Goal: Information Seeking & Learning: Learn about a topic

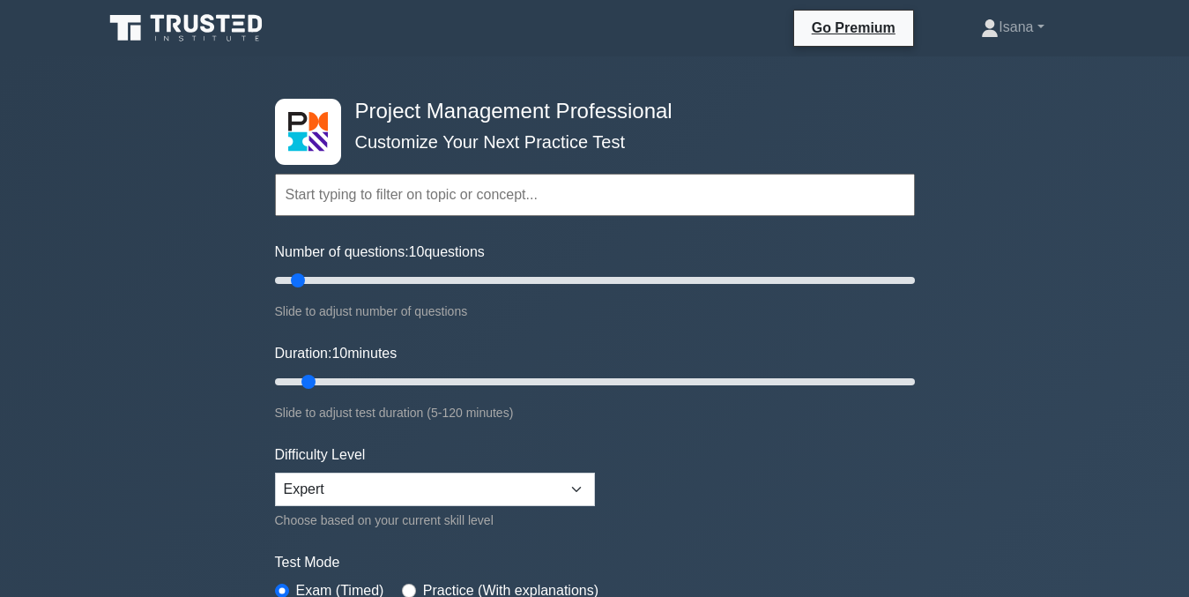
select select "intermediate"
click at [275, 472] on select "Beginner Intermediate Expert" at bounding box center [435, 488] width 320 height 33
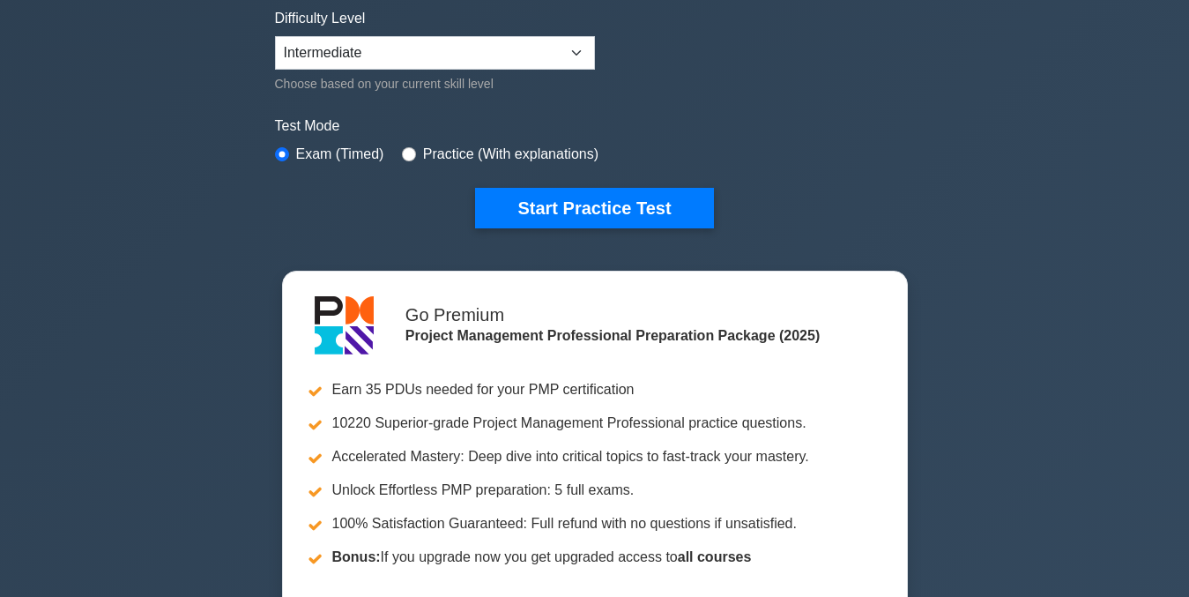
scroll to position [450, 0]
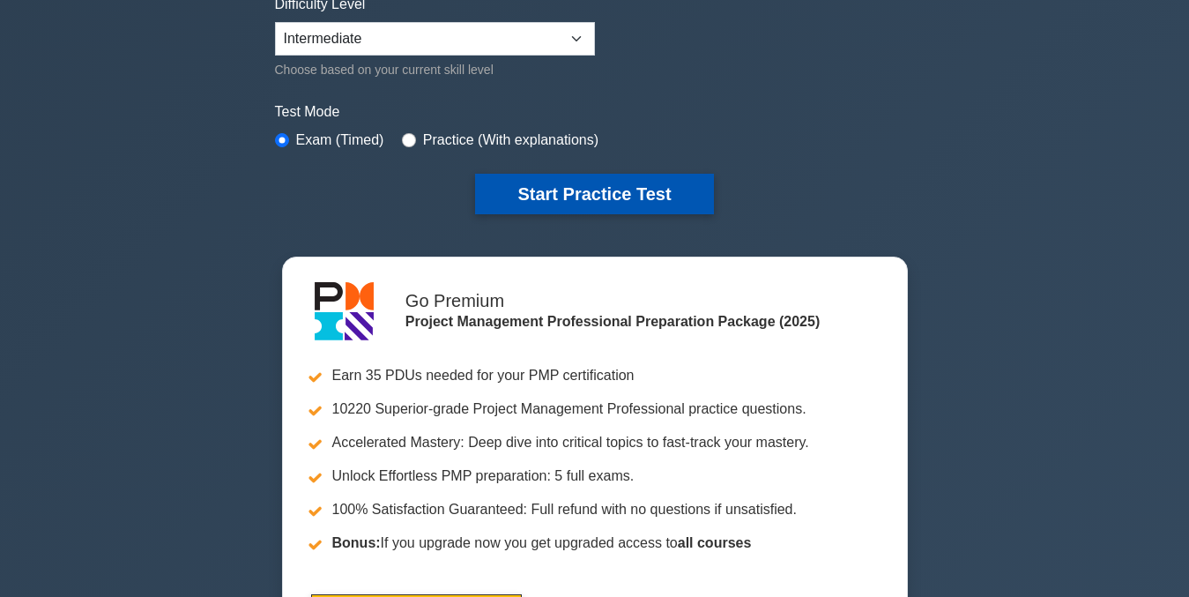
click at [583, 195] on button "Start Practice Test" at bounding box center [594, 194] width 238 height 41
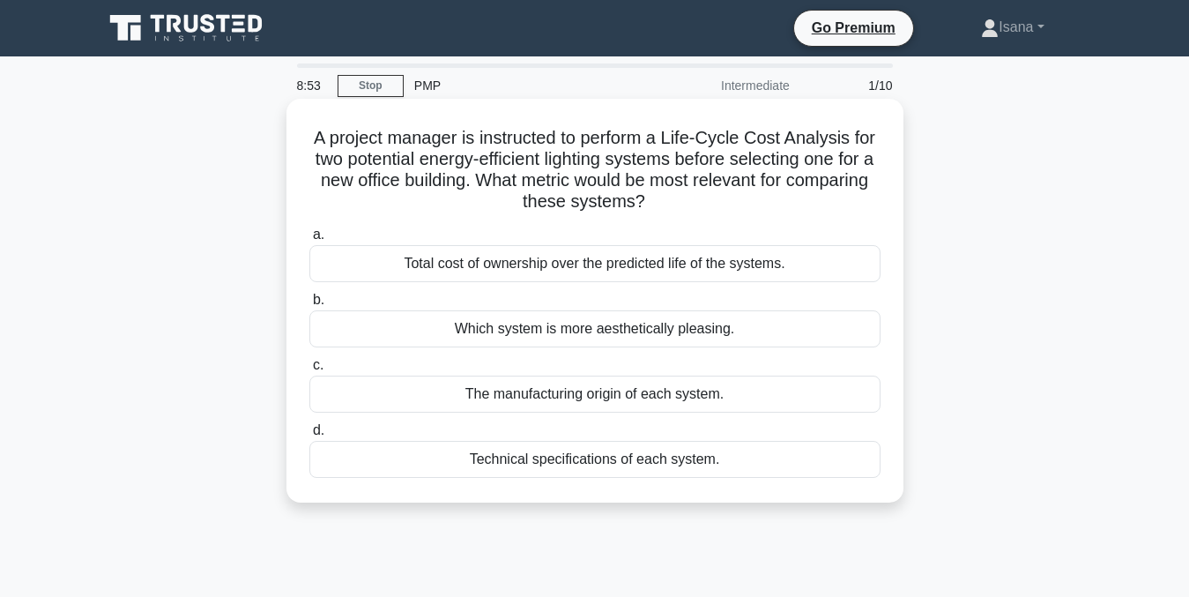
click at [583, 391] on div "The manufacturing origin of each system." at bounding box center [594, 393] width 571 height 37
click at [309, 371] on input "c. The manufacturing origin of each system." at bounding box center [309, 365] width 0 height 11
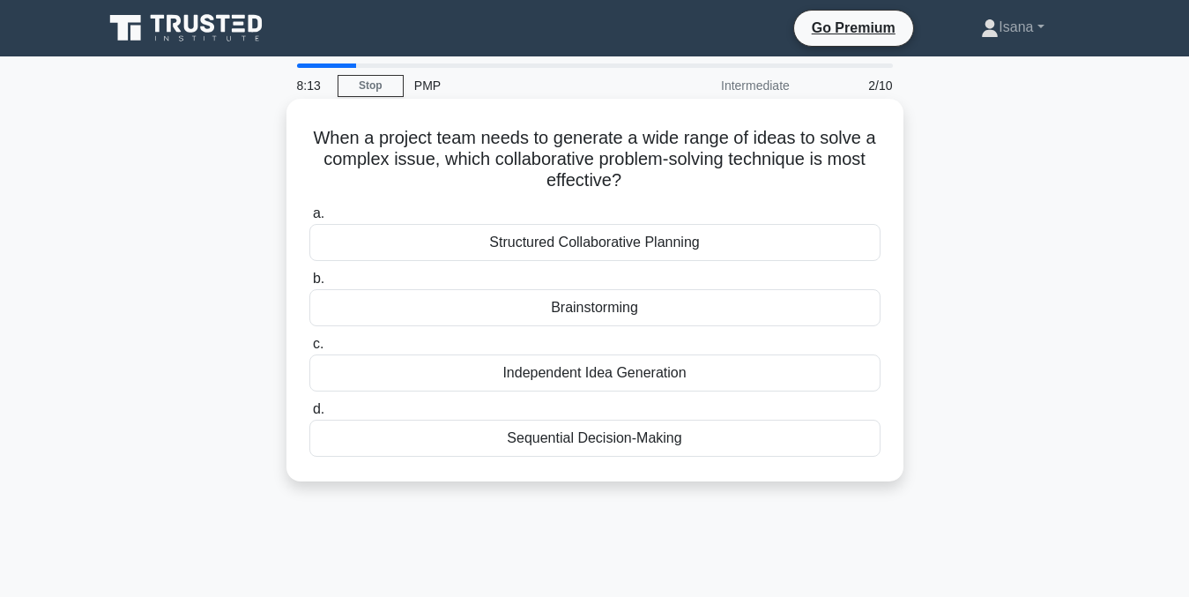
click at [597, 249] on div "Structured Collaborative Planning" at bounding box center [594, 242] width 571 height 37
click at [309, 219] on input "a. Structured Collaborative Planning" at bounding box center [309, 213] width 0 height 11
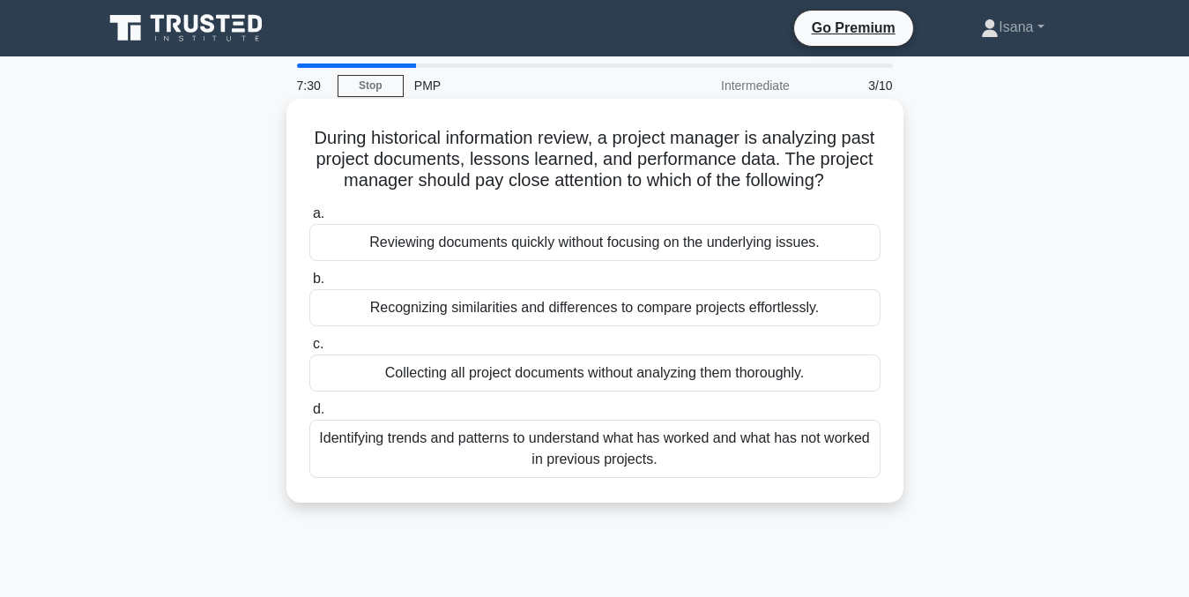
click at [565, 475] on div "Identifying trends and patterns to understand what has worked and what has not …" at bounding box center [594, 449] width 571 height 58
click at [309, 415] on input "d. Identifying trends and patterns to understand what has worked and what has n…" at bounding box center [309, 409] width 0 height 11
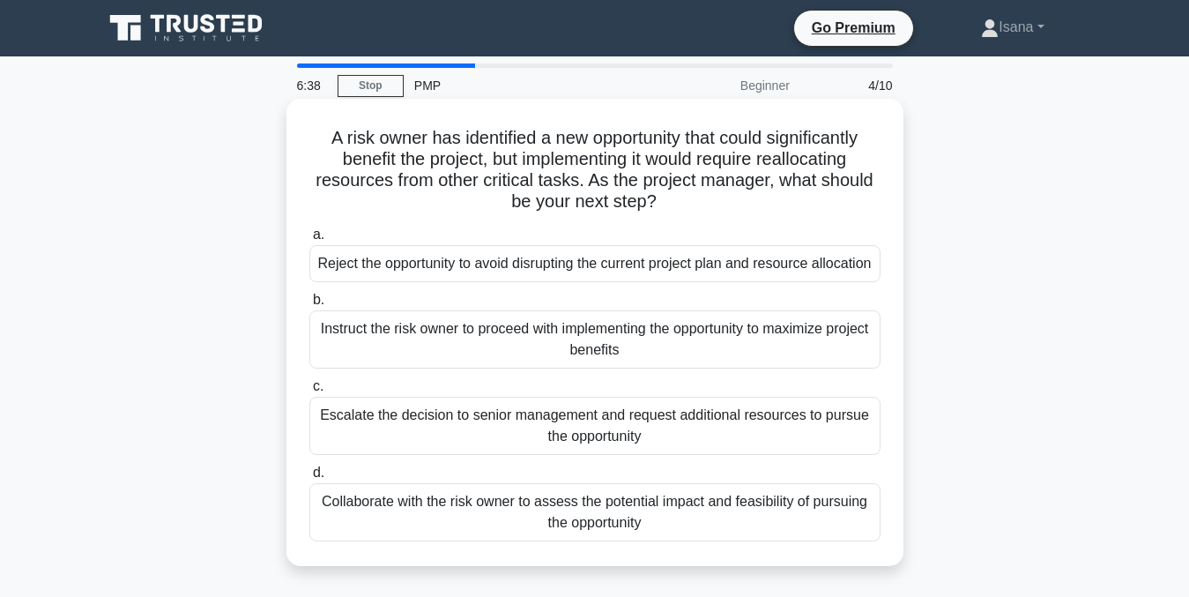
click at [591, 535] on div "Collaborate with the risk owner to assess the potential impact and feasibility …" at bounding box center [594, 512] width 571 height 58
click at [309, 479] on input "d. Collaborate with the risk owner to assess the potential impact and feasibili…" at bounding box center [309, 472] width 0 height 11
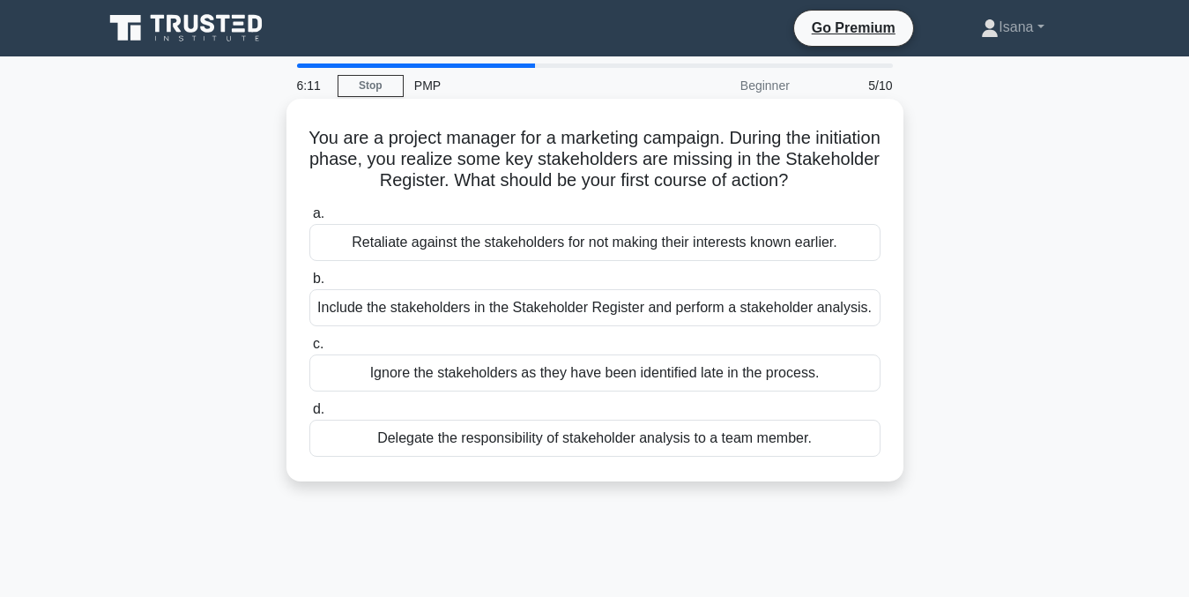
click at [561, 305] on div "Include the stakeholders in the Stakeholder Register and perform a stakeholder …" at bounding box center [594, 307] width 571 height 37
click at [309, 285] on input "b. Include the stakeholders in the Stakeholder Register and perform a stakehold…" at bounding box center [309, 278] width 0 height 11
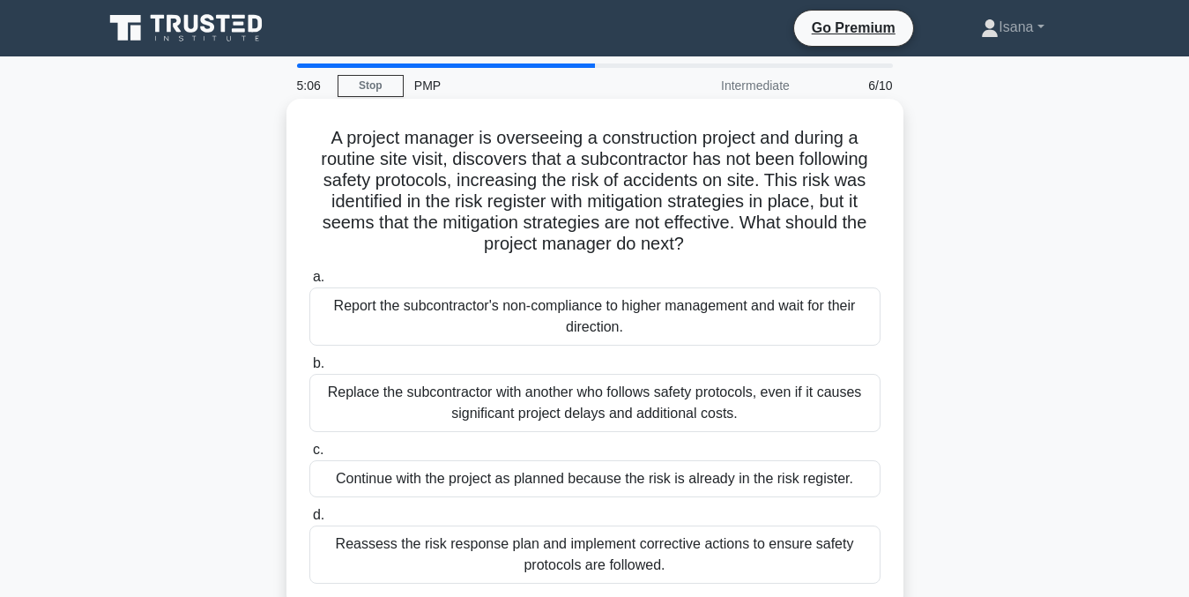
click at [695, 554] on div "Reassess the risk response plan and implement corrective actions to ensure safe…" at bounding box center [594, 554] width 571 height 58
click at [309, 521] on input "d. Reassess the risk response plan and implement corrective actions to ensure s…" at bounding box center [309, 514] width 0 height 11
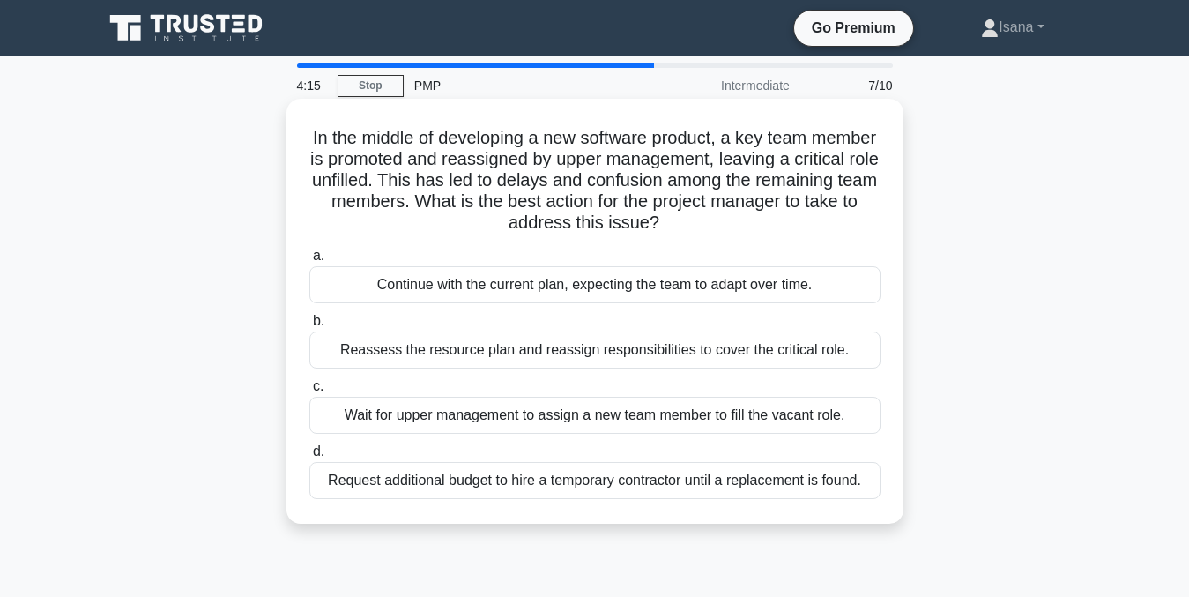
click at [644, 355] on div "Reassess the resource plan and reassign responsibilities to cover the critical …" at bounding box center [594, 349] width 571 height 37
click at [309, 327] on input "b. Reassess the resource plan and reassign responsibilities to cover the critic…" at bounding box center [309, 321] width 0 height 11
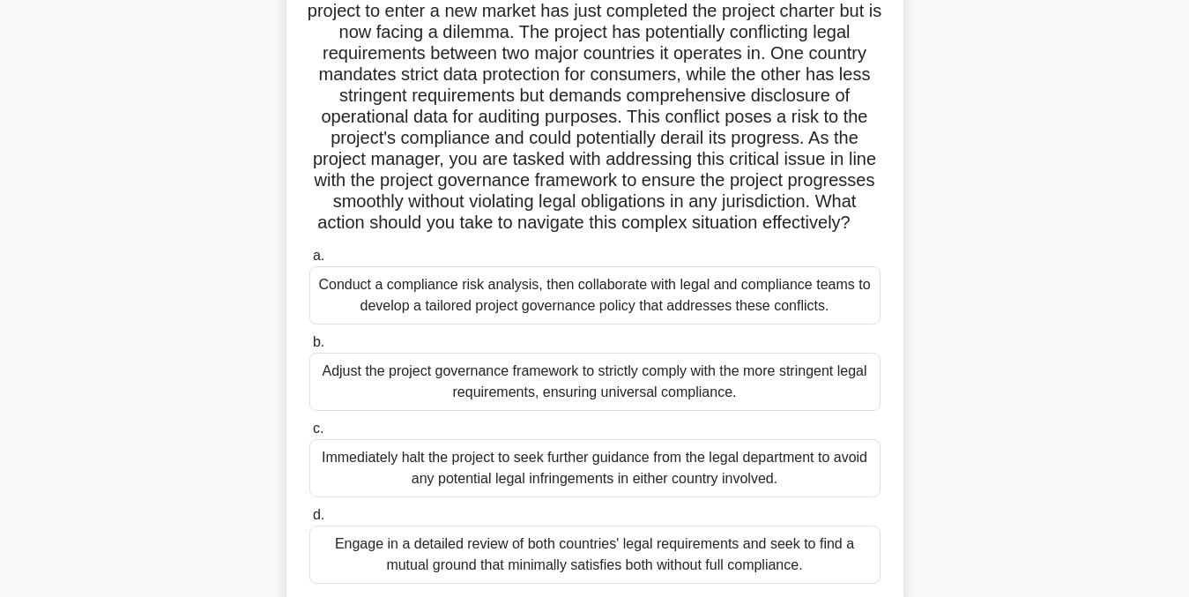
scroll to position [151, 0]
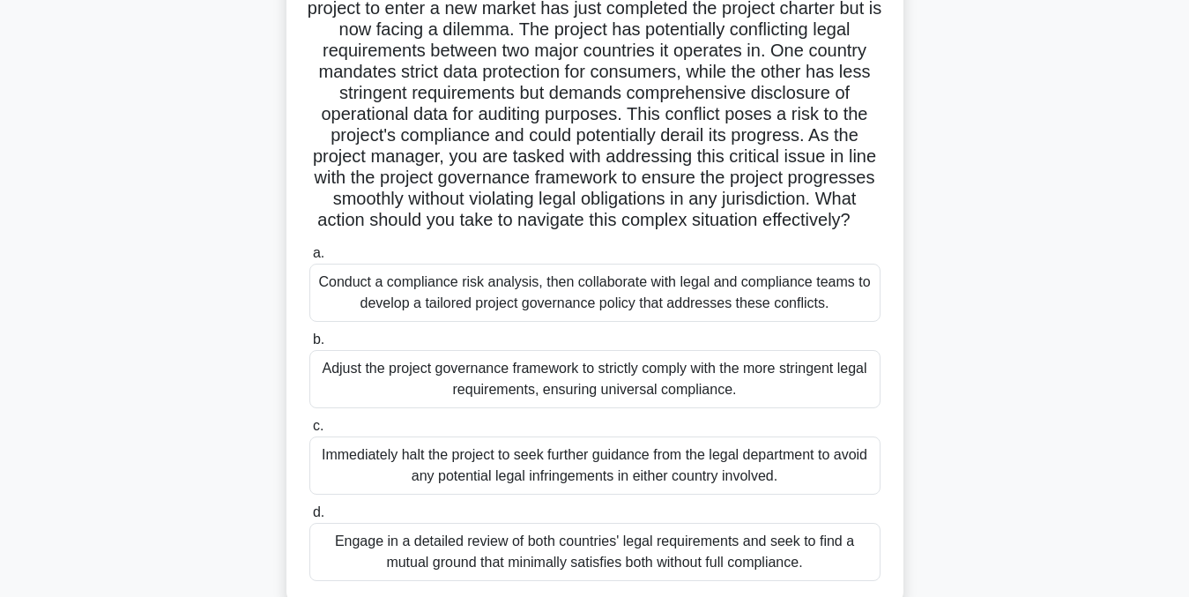
click at [779, 313] on div "Conduct a compliance risk analysis, then collaborate with legal and compliance …" at bounding box center [594, 293] width 571 height 58
click at [309, 259] on input "a. Conduct a compliance risk analysis, then collaborate with legal and complian…" at bounding box center [309, 253] width 0 height 11
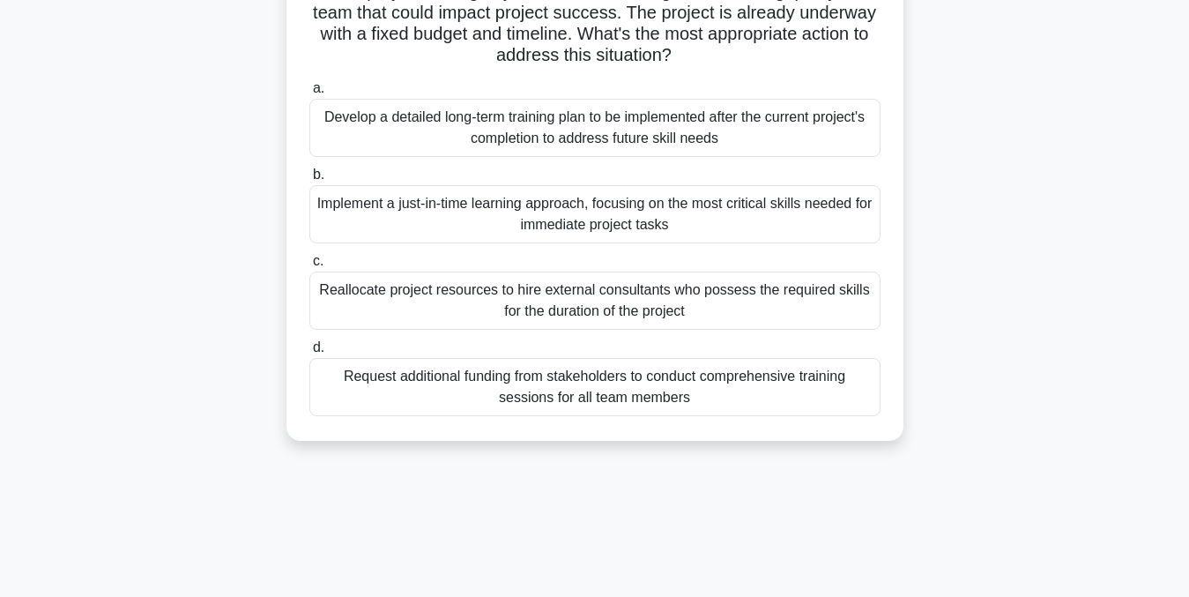
scroll to position [0, 0]
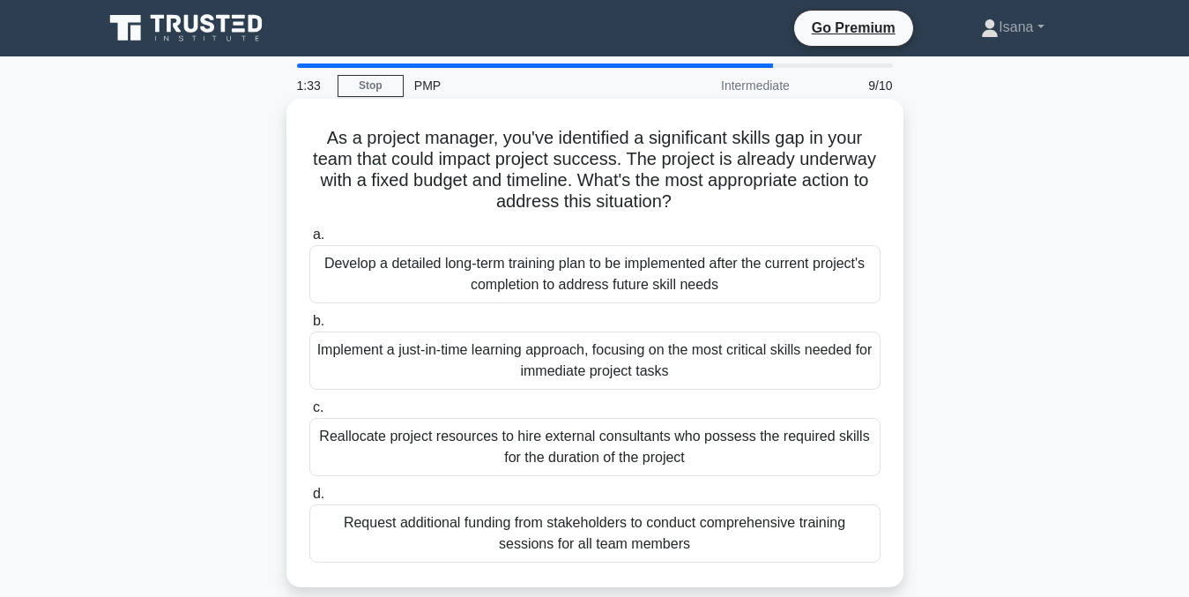
click at [789, 274] on div "Develop a detailed long-term training plan to be implemented after the current …" at bounding box center [594, 274] width 571 height 58
click at [309, 241] on input "a. Develop a detailed long-term training plan to be implemented after the curre…" at bounding box center [309, 234] width 0 height 11
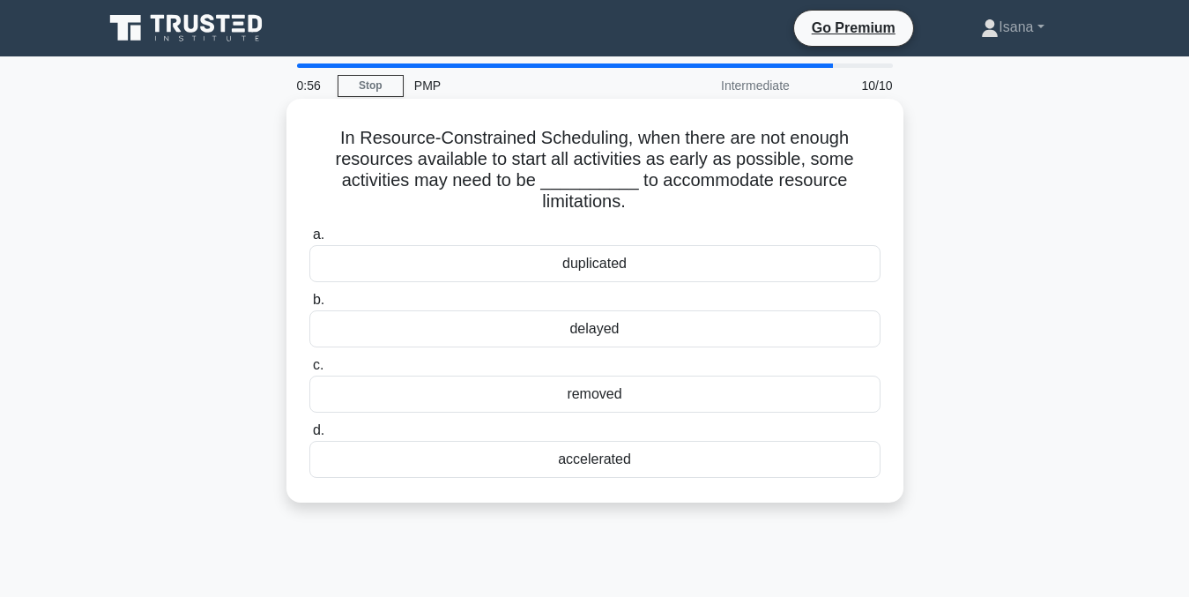
click at [695, 459] on div "accelerated" at bounding box center [594, 459] width 571 height 37
click at [309, 436] on input "d. accelerated" at bounding box center [309, 430] width 0 height 11
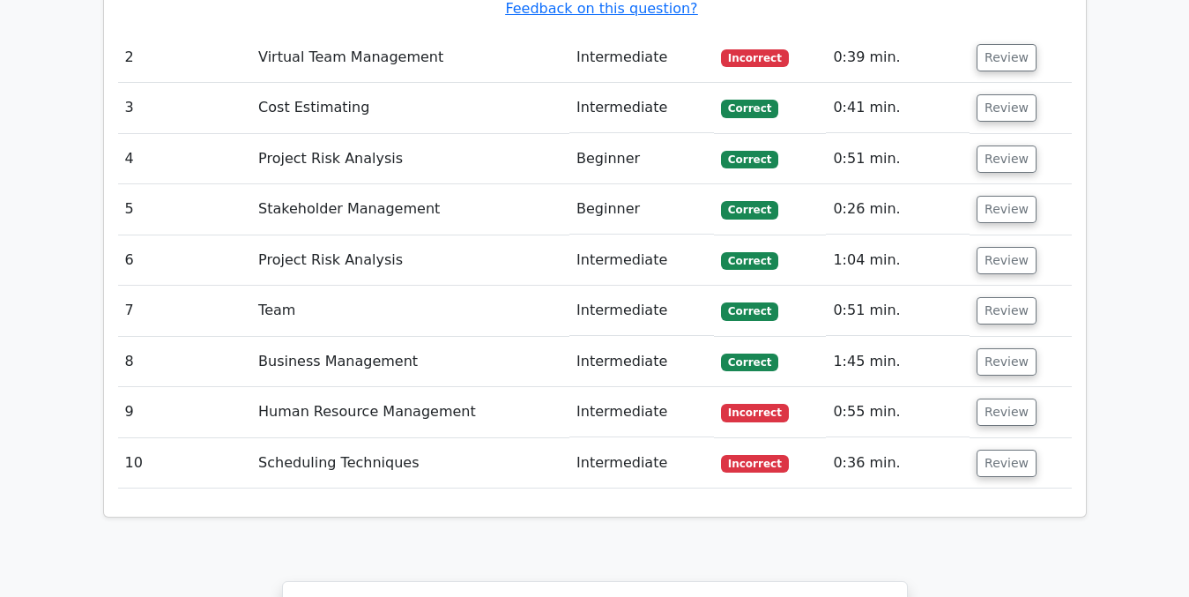
scroll to position [2321, 0]
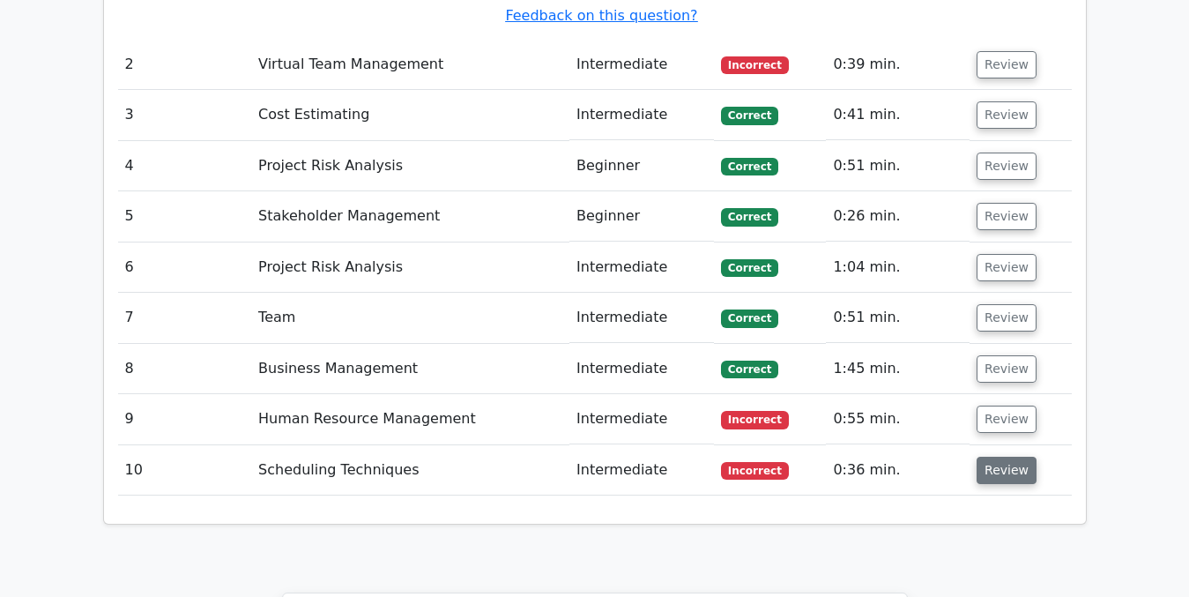
click at [1010, 457] on button "Review" at bounding box center [1007, 470] width 60 height 27
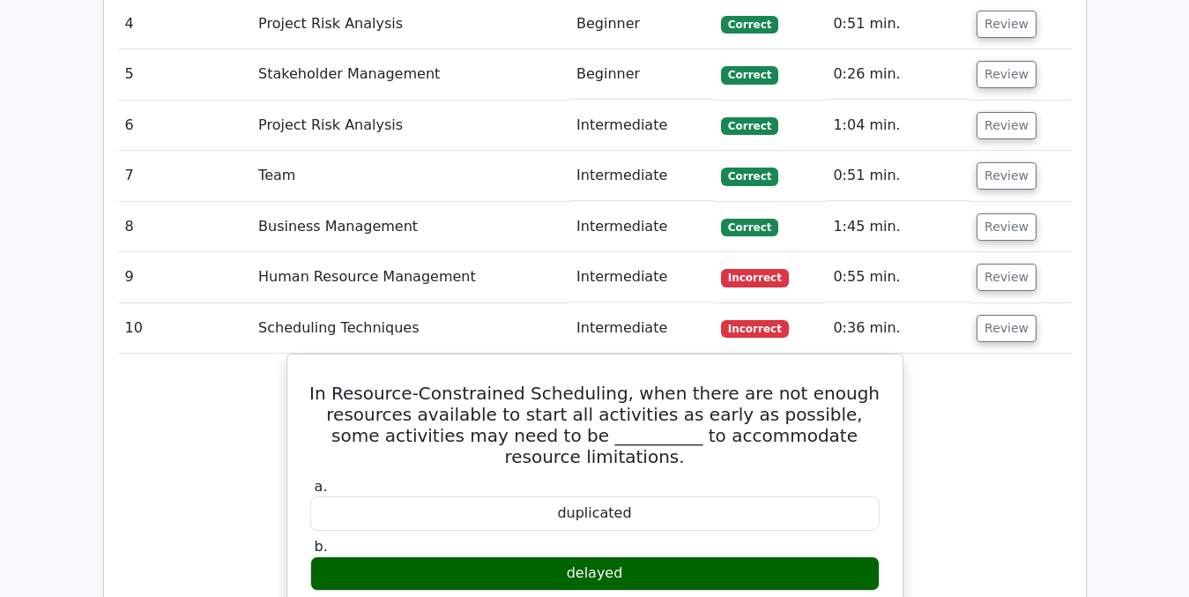
scroll to position [2453, 0]
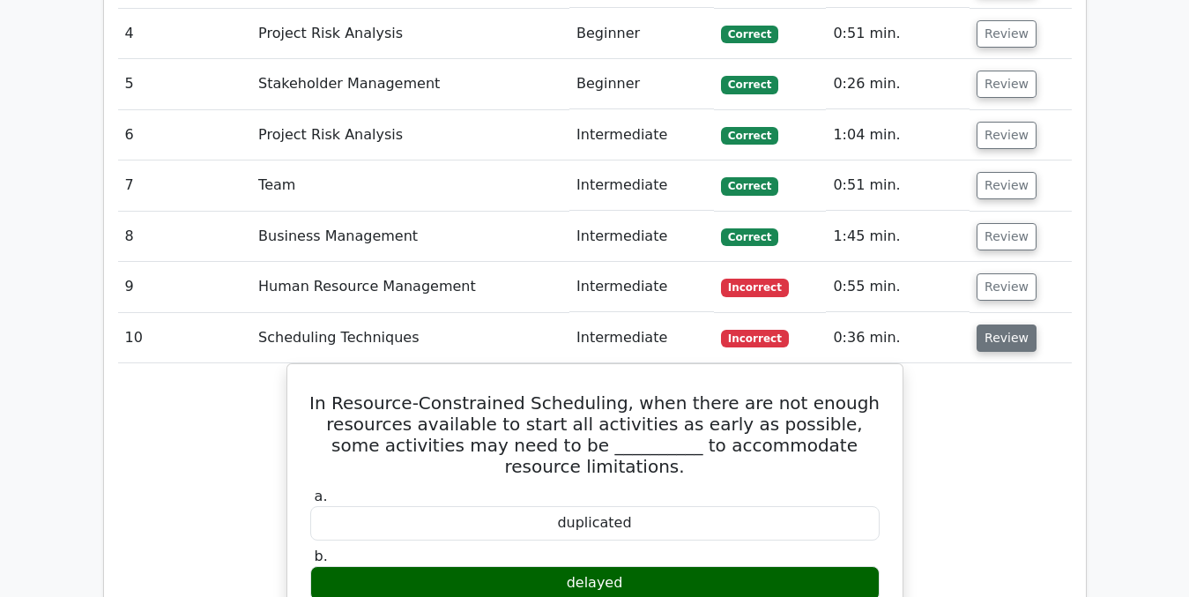
click at [1003, 324] on button "Review" at bounding box center [1007, 337] width 60 height 27
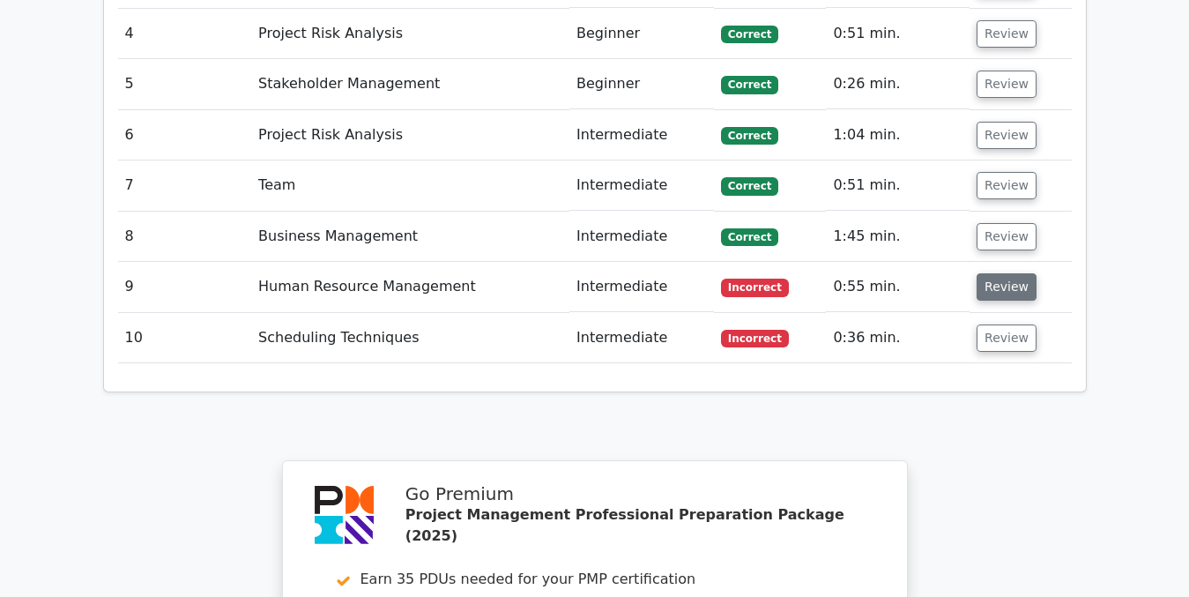
click at [999, 273] on button "Review" at bounding box center [1007, 286] width 60 height 27
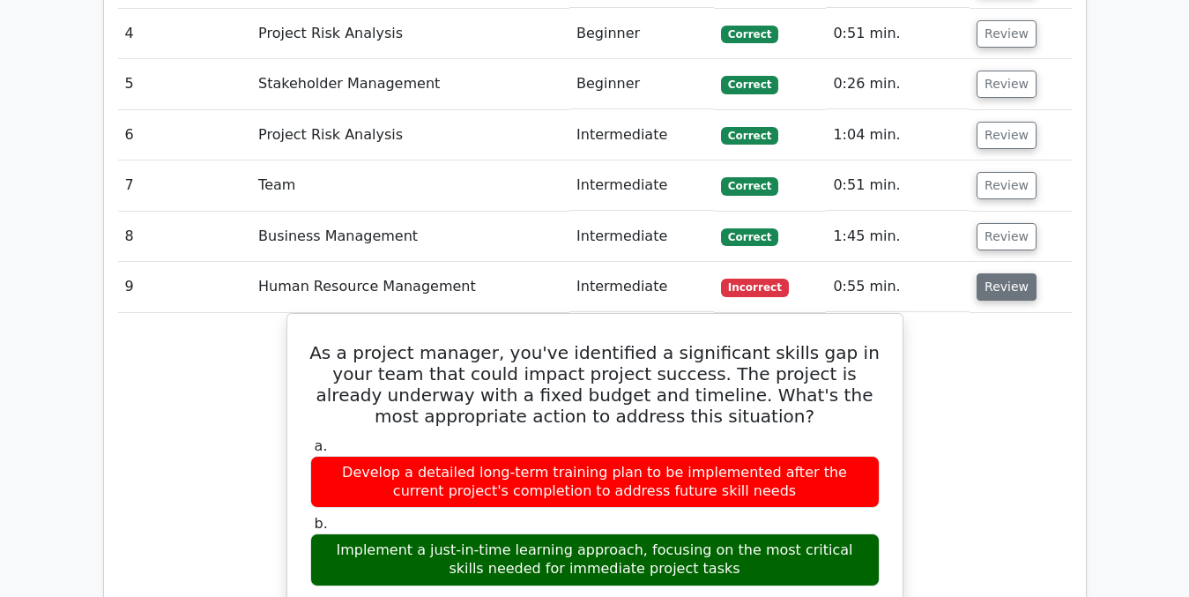
click at [1008, 273] on button "Review" at bounding box center [1007, 286] width 60 height 27
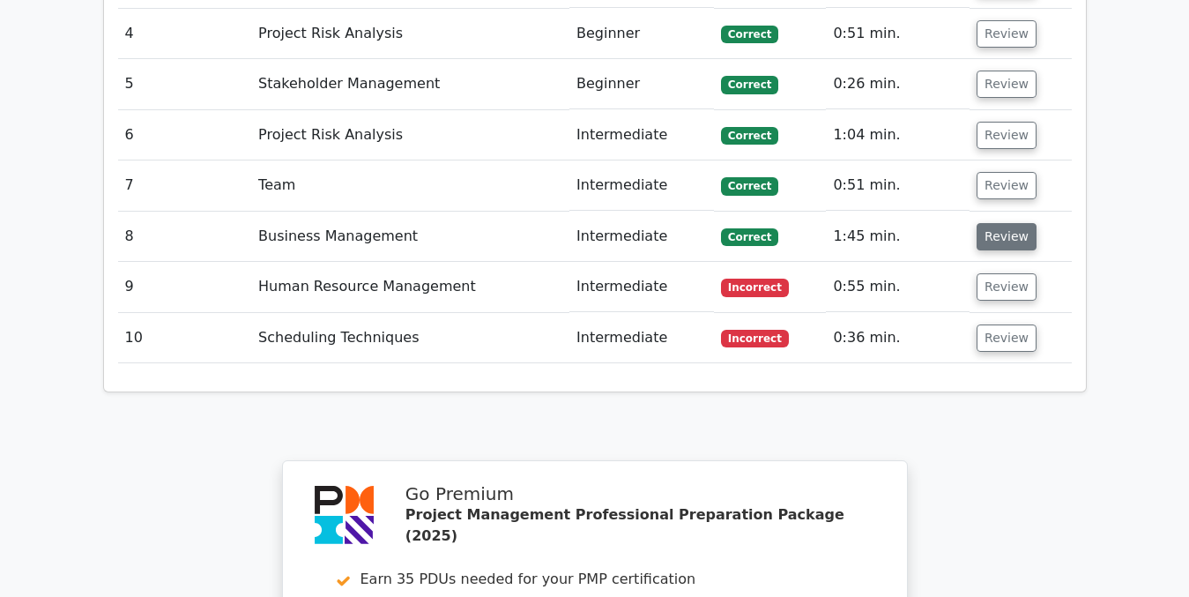
click at [998, 223] on button "Review" at bounding box center [1007, 236] width 60 height 27
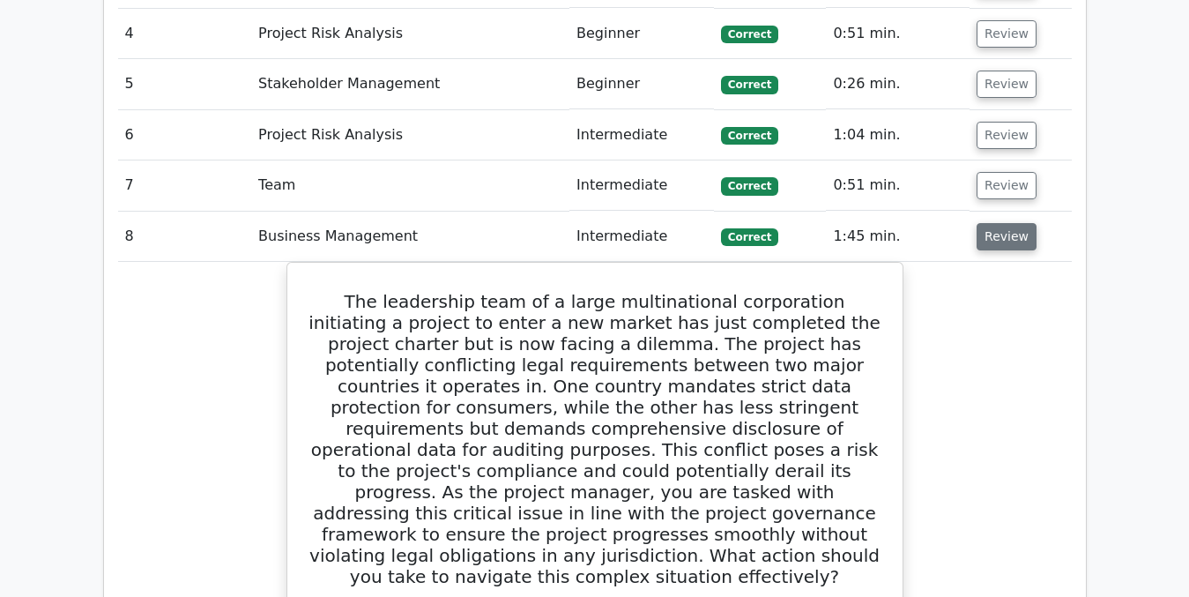
click at [1012, 223] on button "Review" at bounding box center [1007, 236] width 60 height 27
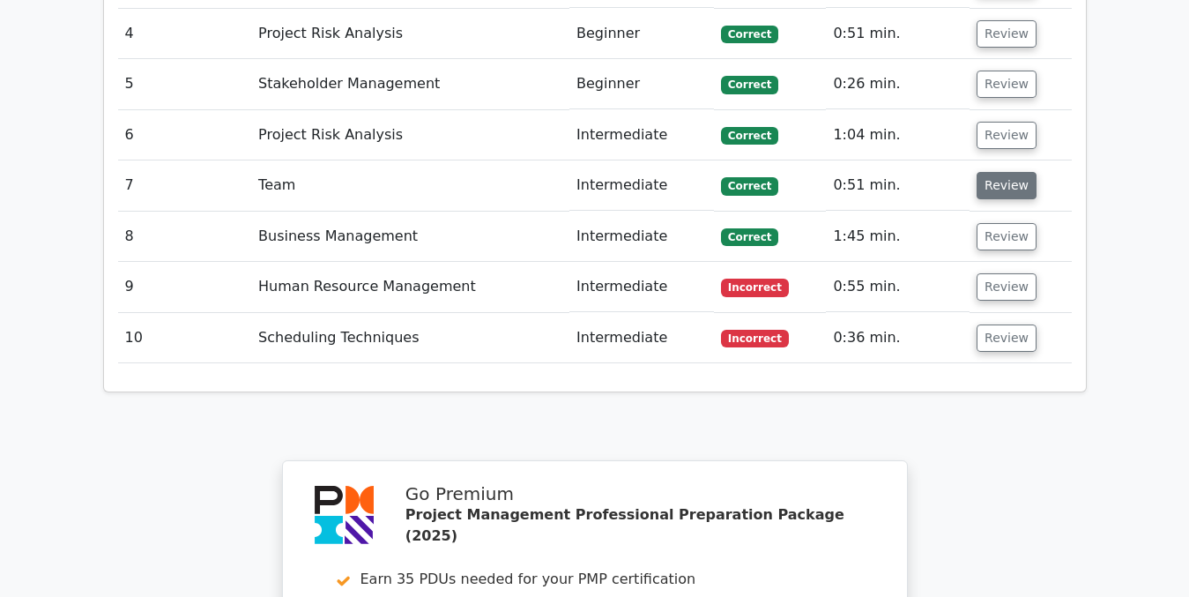
click at [1012, 172] on button "Review" at bounding box center [1007, 185] width 60 height 27
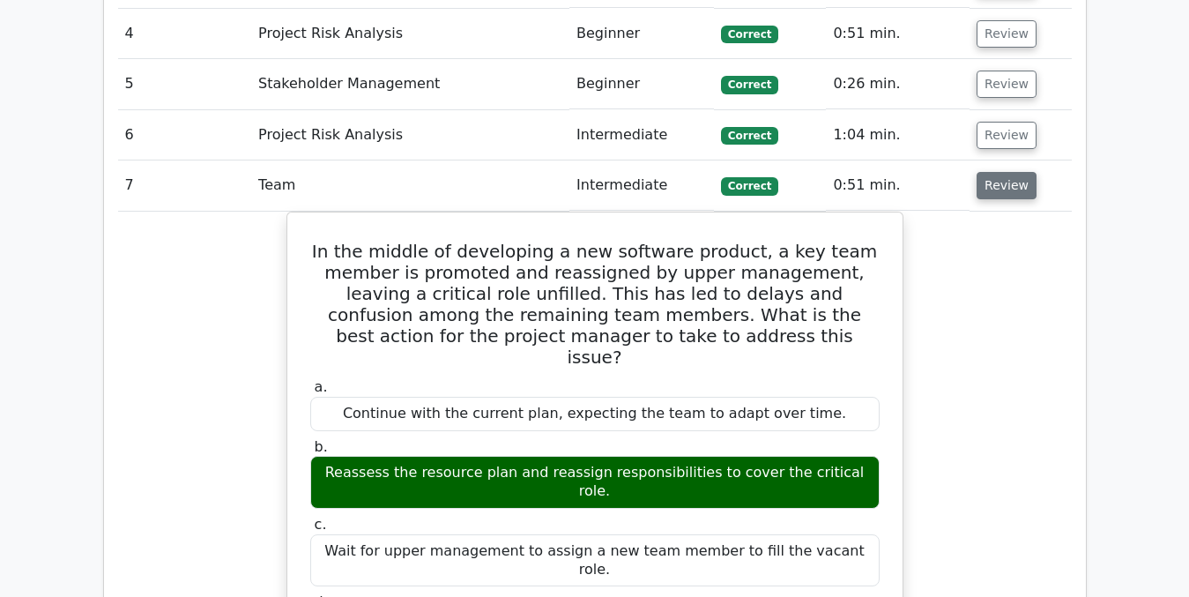
click at [1012, 172] on button "Review" at bounding box center [1007, 185] width 60 height 27
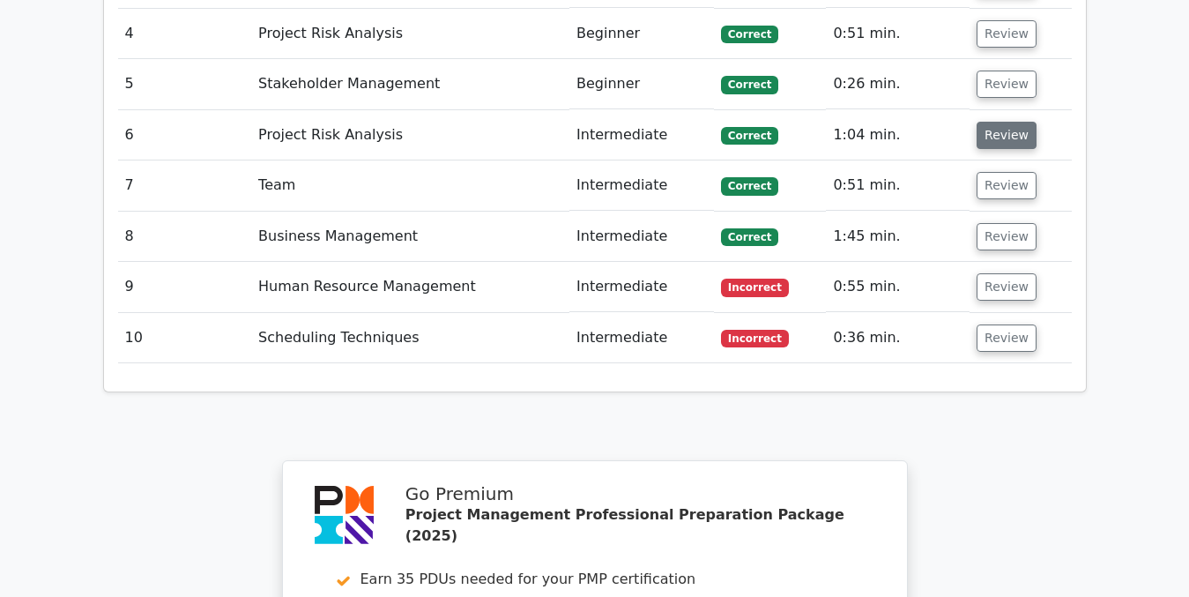
click at [1000, 122] on button "Review" at bounding box center [1007, 135] width 60 height 27
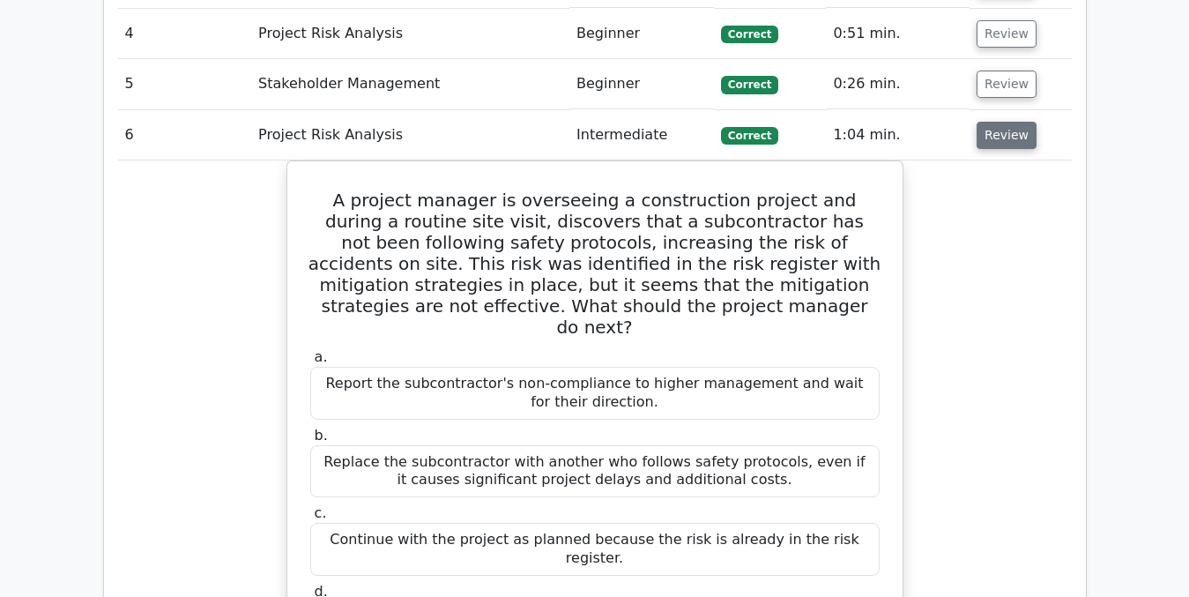
click at [1000, 122] on button "Review" at bounding box center [1007, 135] width 60 height 27
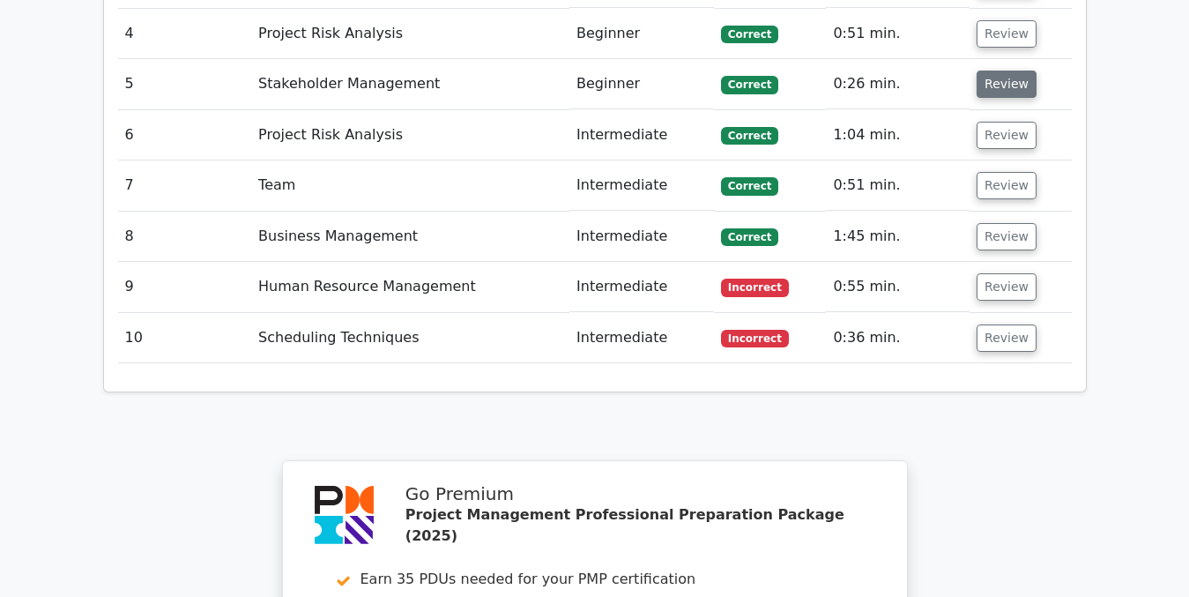
click at [995, 71] on button "Review" at bounding box center [1007, 84] width 60 height 27
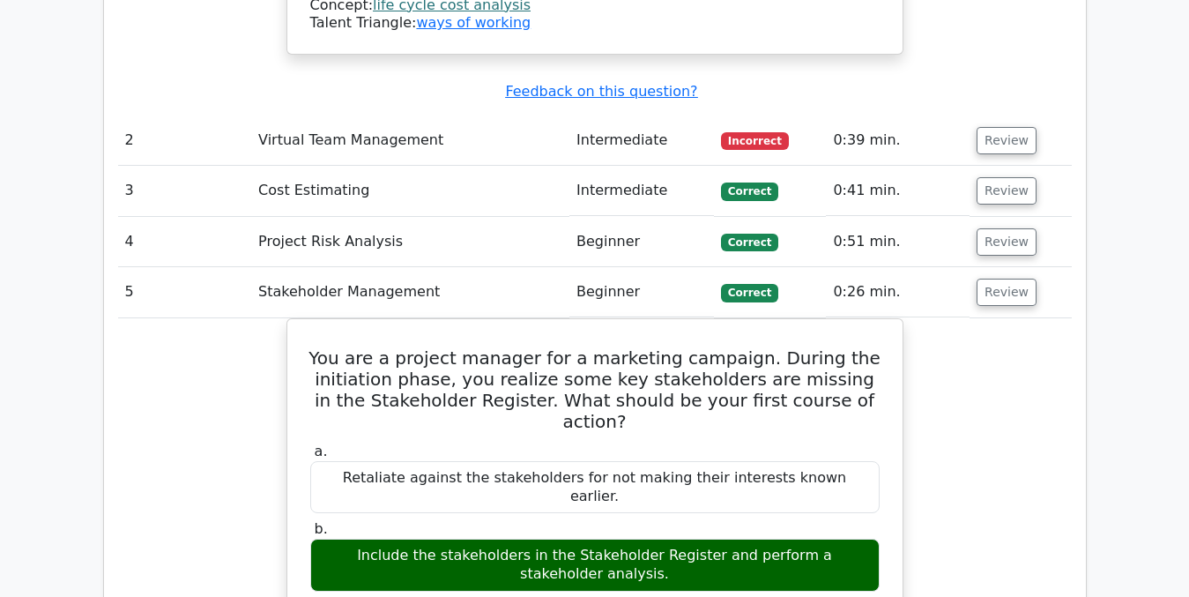
scroll to position [2155, 0]
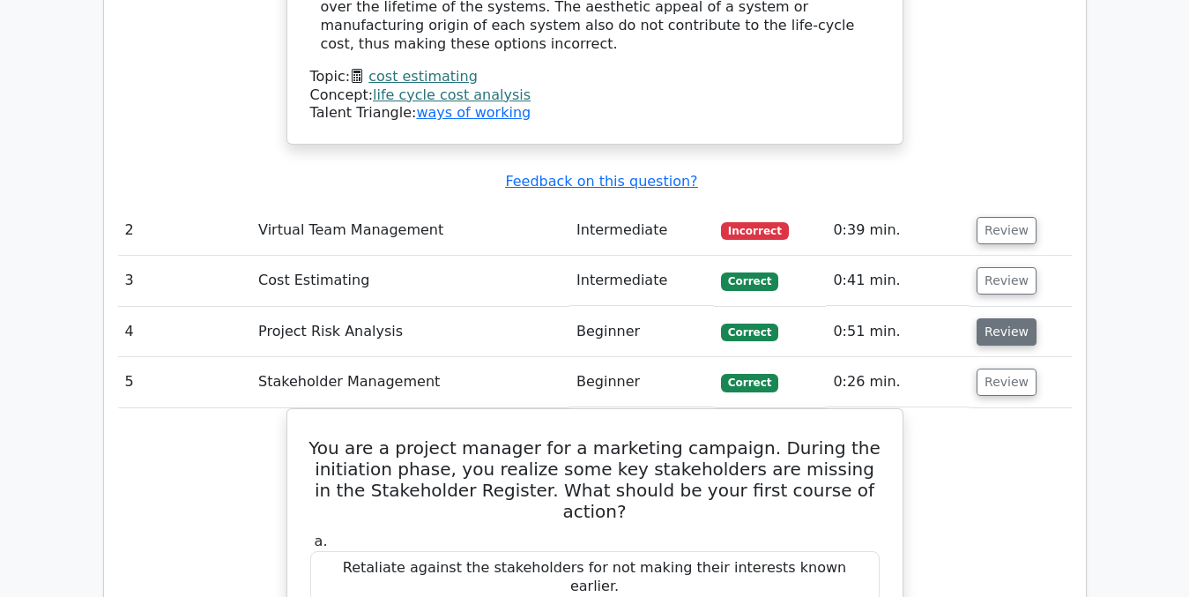
click at [1020, 318] on button "Review" at bounding box center [1007, 331] width 60 height 27
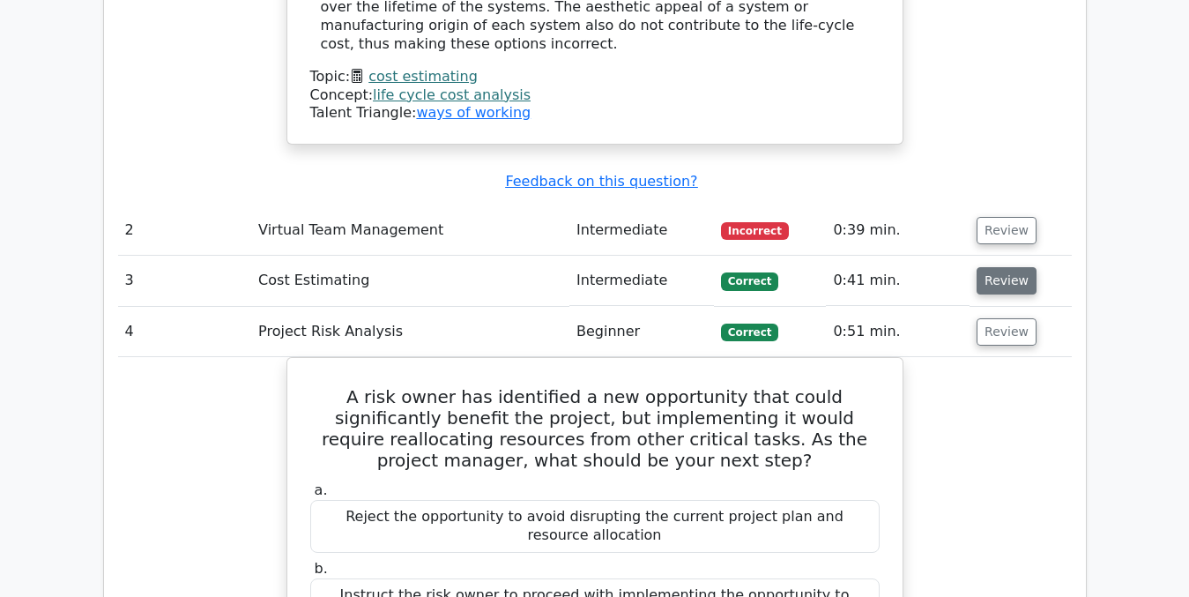
click at [998, 267] on button "Review" at bounding box center [1007, 280] width 60 height 27
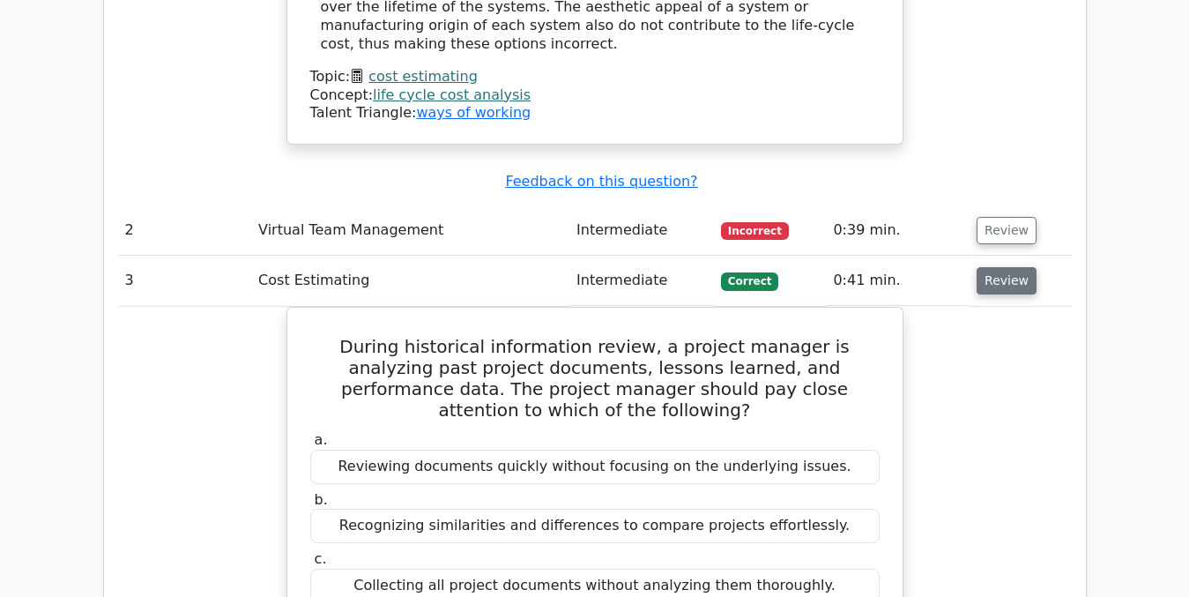
click at [1004, 267] on button "Review" at bounding box center [1007, 280] width 60 height 27
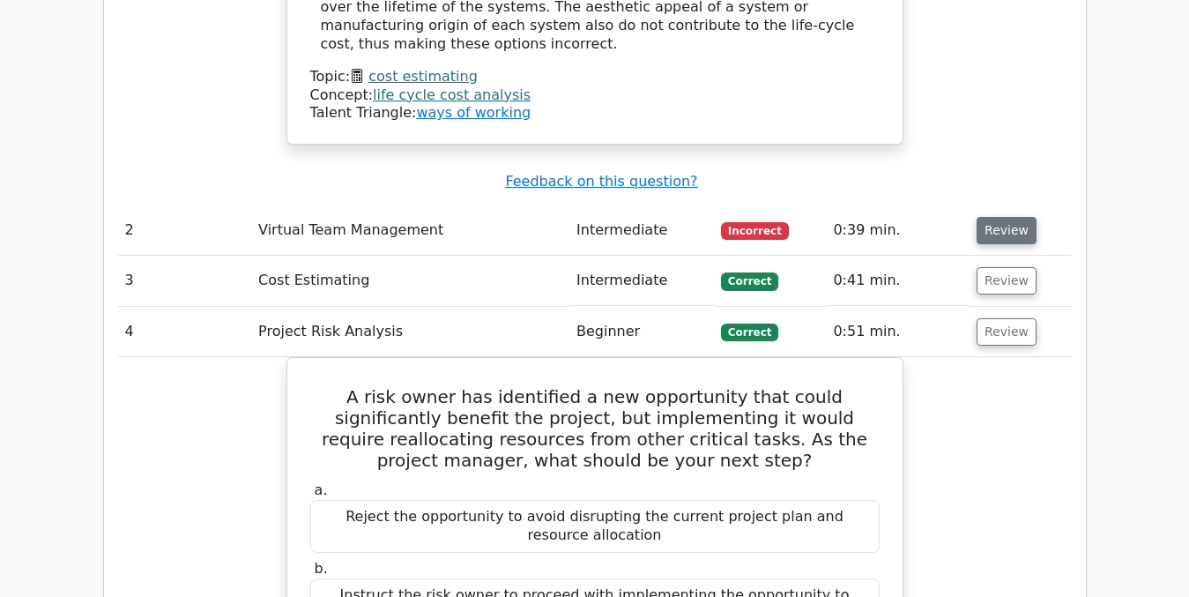
click at [1001, 217] on button "Review" at bounding box center [1007, 230] width 60 height 27
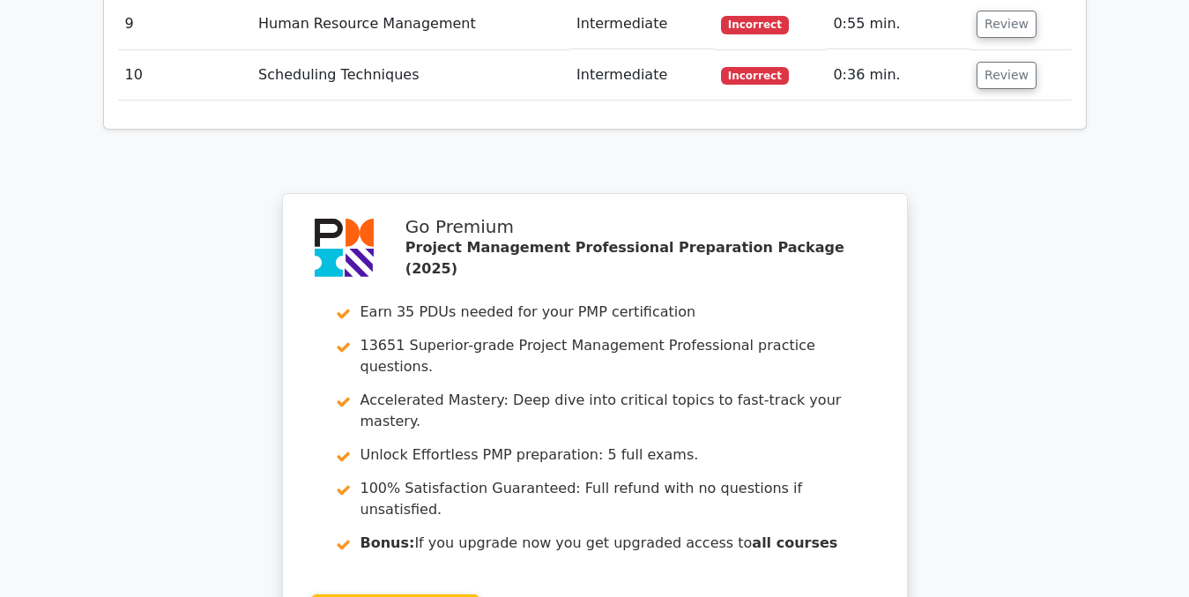
scroll to position [5510, 0]
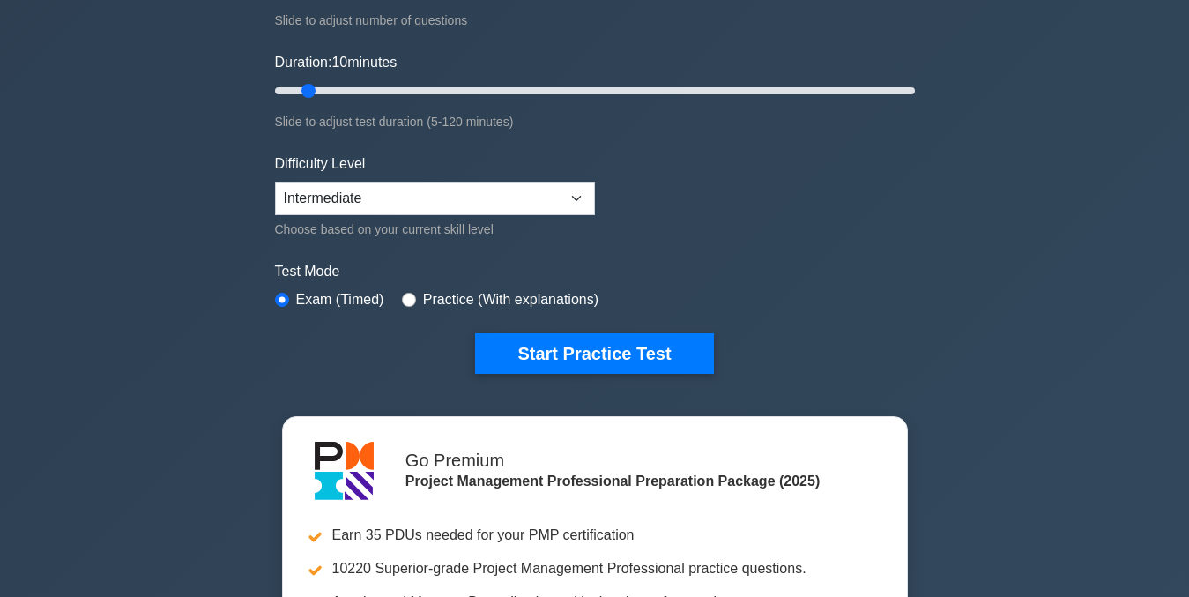
scroll to position [331, 0]
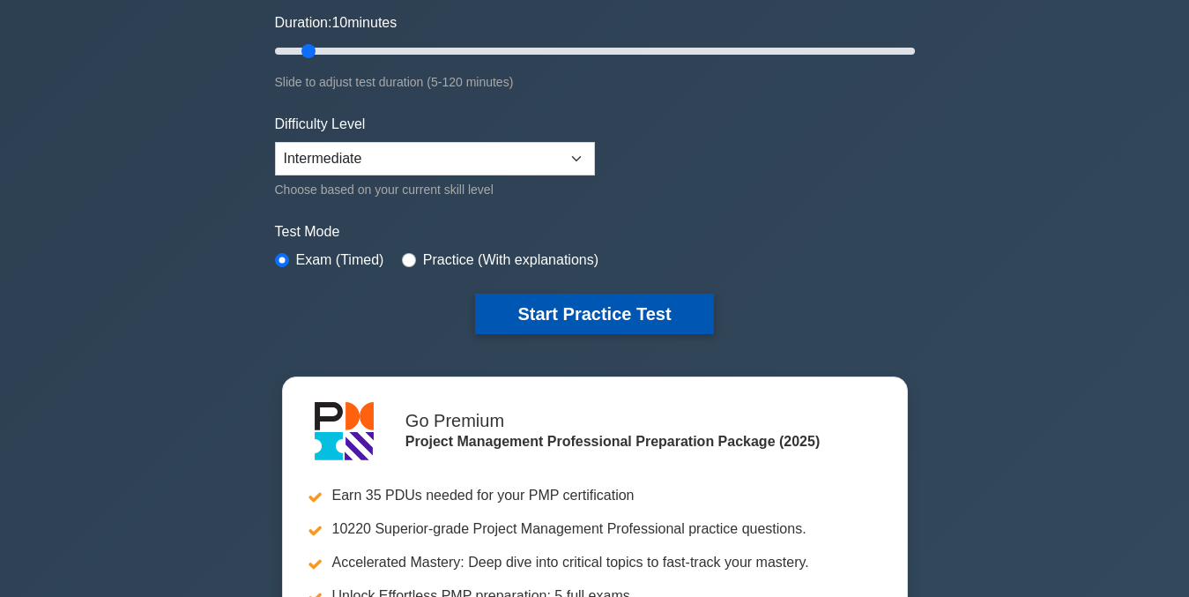
click at [584, 310] on button "Start Practice Test" at bounding box center [594, 314] width 238 height 41
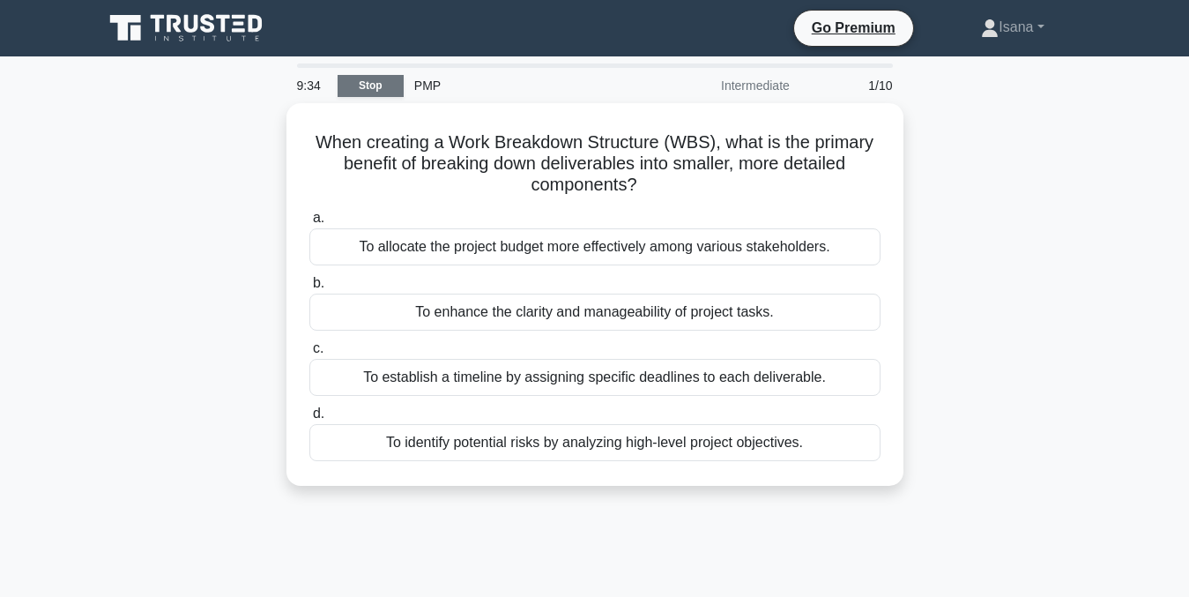
click at [379, 91] on link "Stop" at bounding box center [371, 86] width 66 height 22
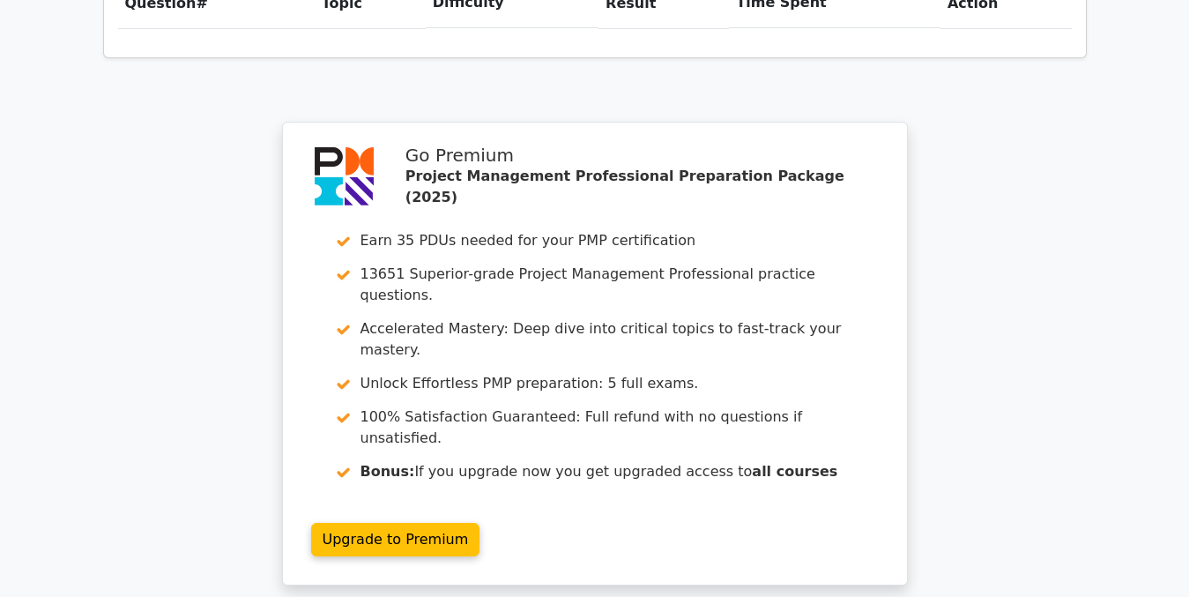
scroll to position [1379, 0]
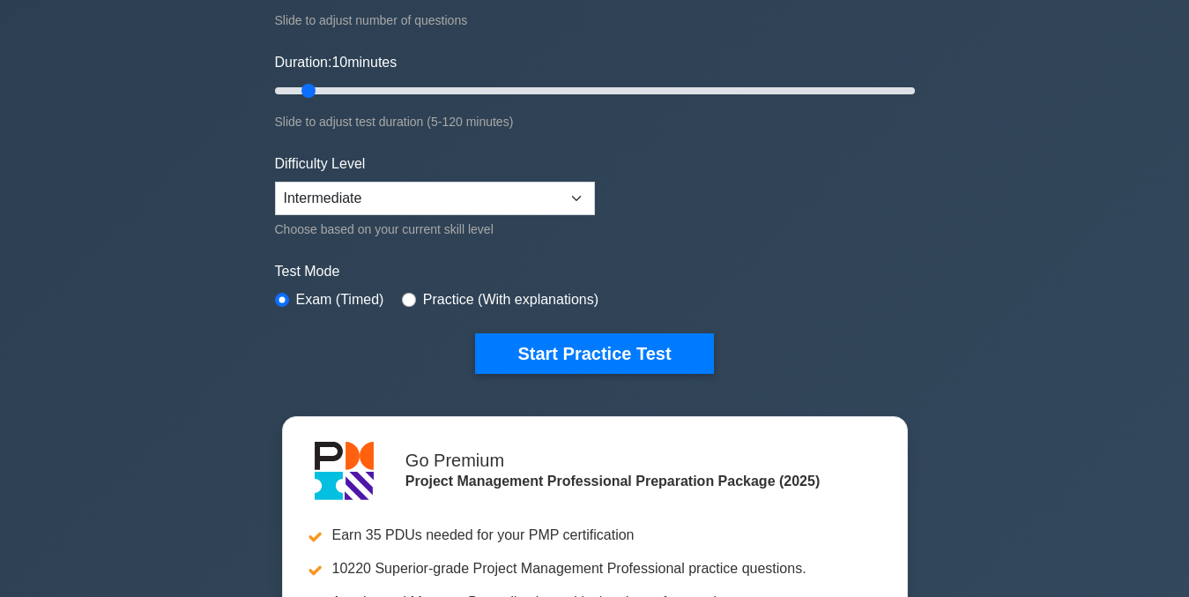
scroll to position [317, 0]
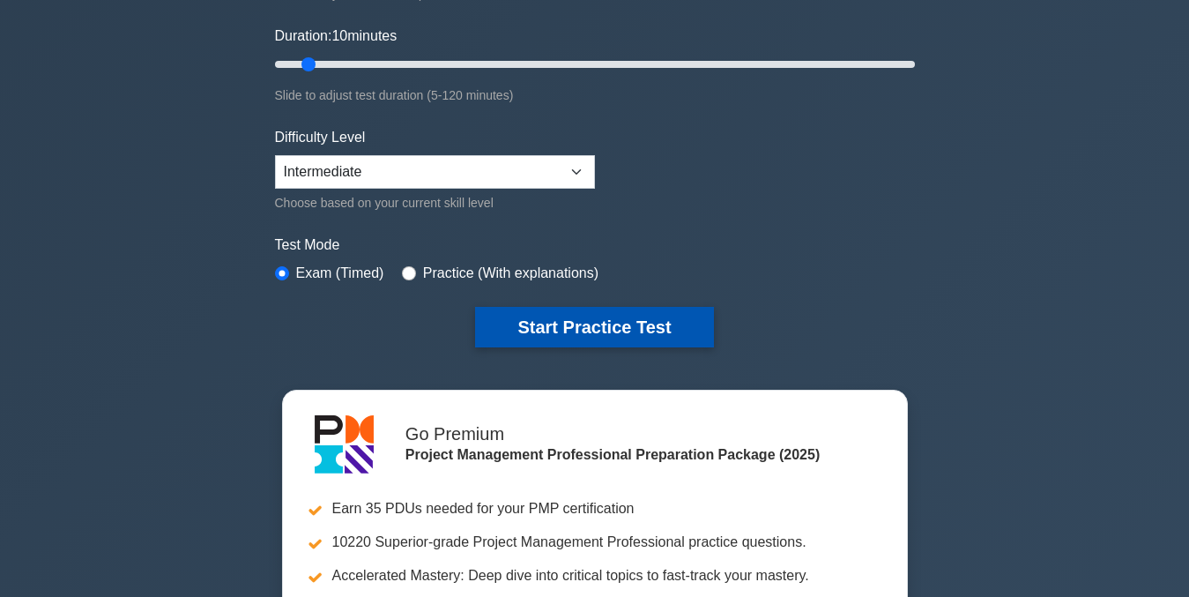
click at [558, 329] on button "Start Practice Test" at bounding box center [594, 327] width 238 height 41
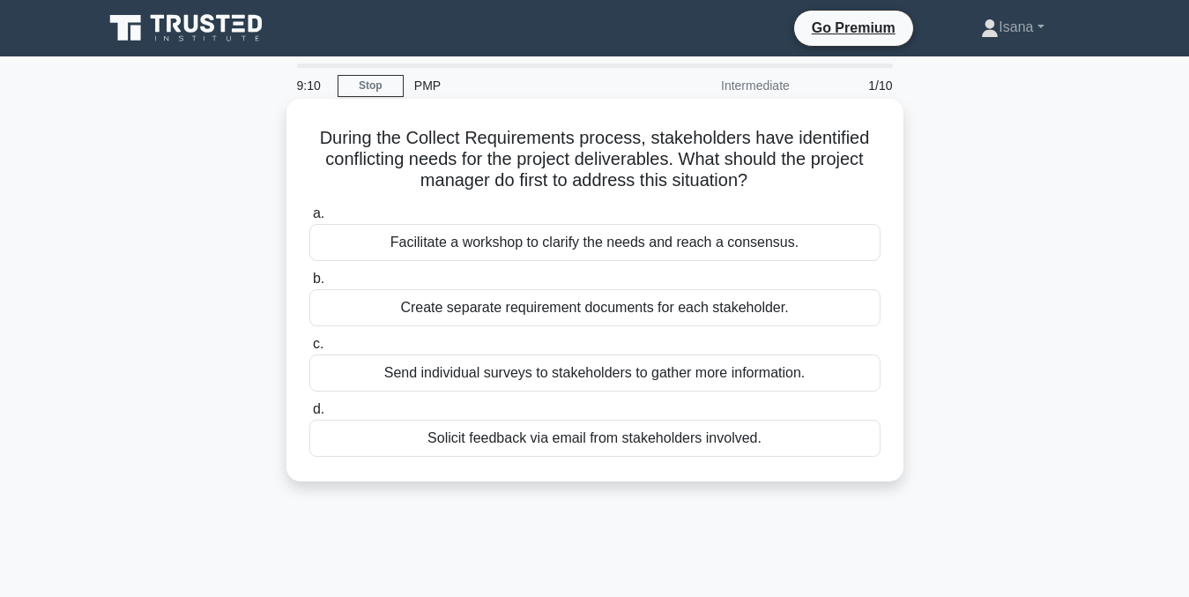
click at [557, 248] on div "Facilitate a workshop to clarify the needs and reach a consensus." at bounding box center [594, 242] width 571 height 37
click at [309, 219] on input "a. Facilitate a workshop to clarify the needs and reach a consensus." at bounding box center [309, 213] width 0 height 11
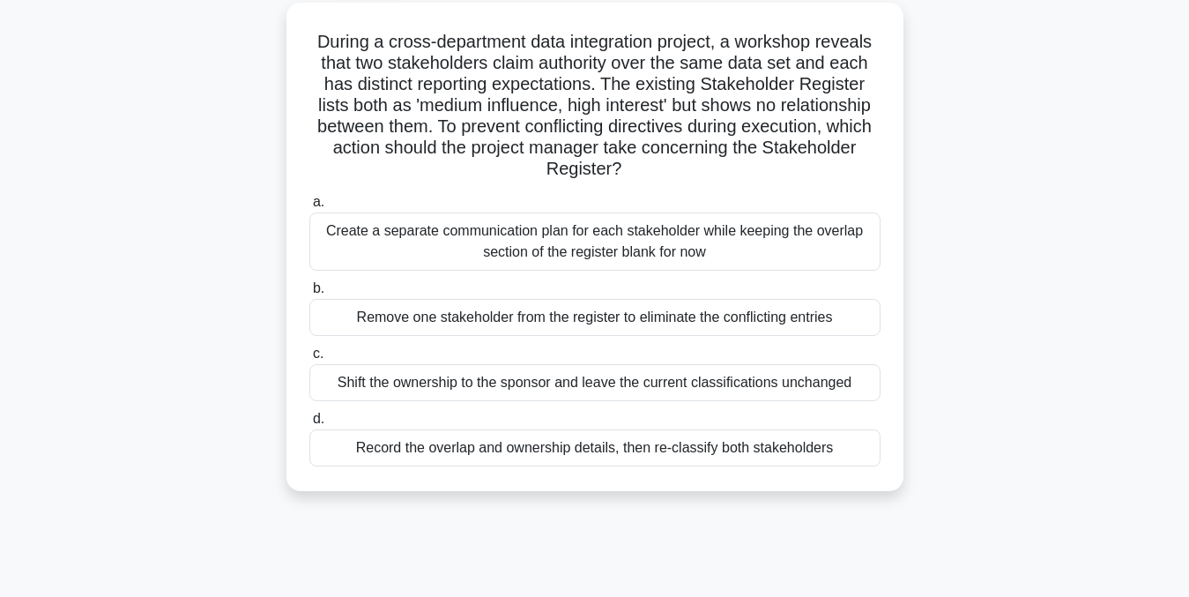
scroll to position [105, 0]
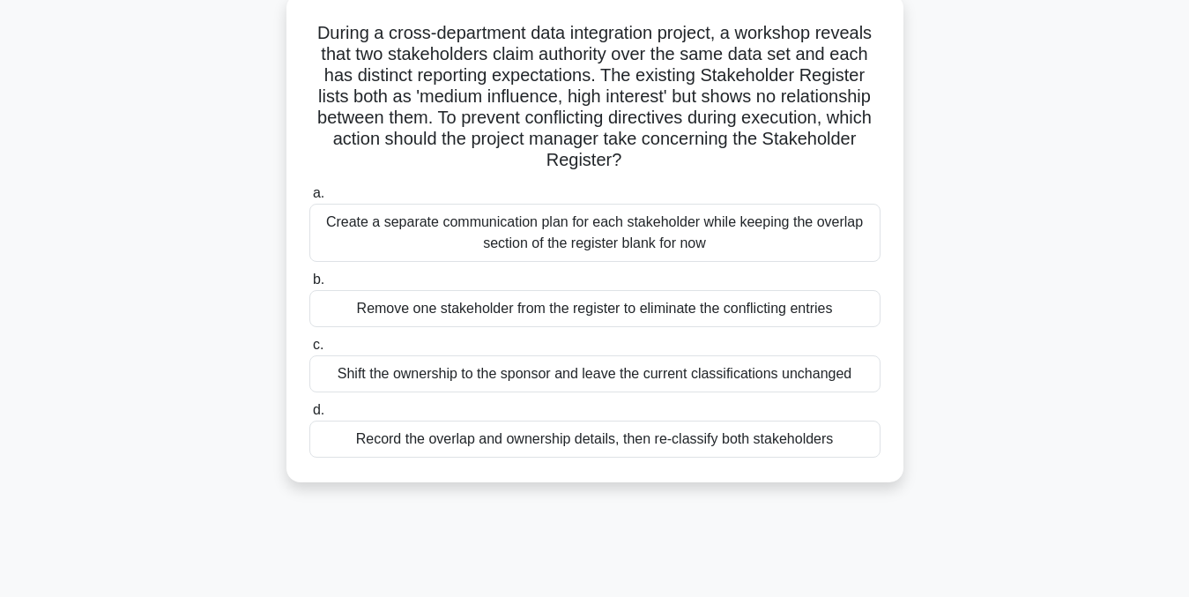
click at [806, 238] on div "Create a separate communication plan for each stakeholder while keeping the ove…" at bounding box center [594, 233] width 571 height 58
click at [309, 199] on input "a. Create a separate communication plan for each stakeholder while keeping the …" at bounding box center [309, 193] width 0 height 11
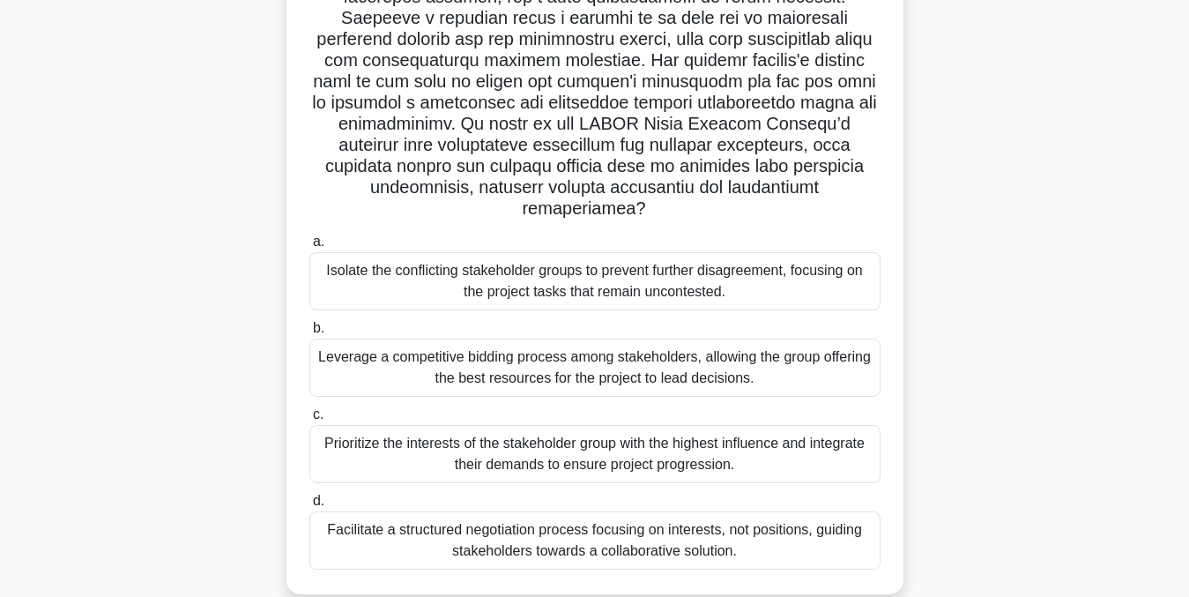
scroll to position [355, 0]
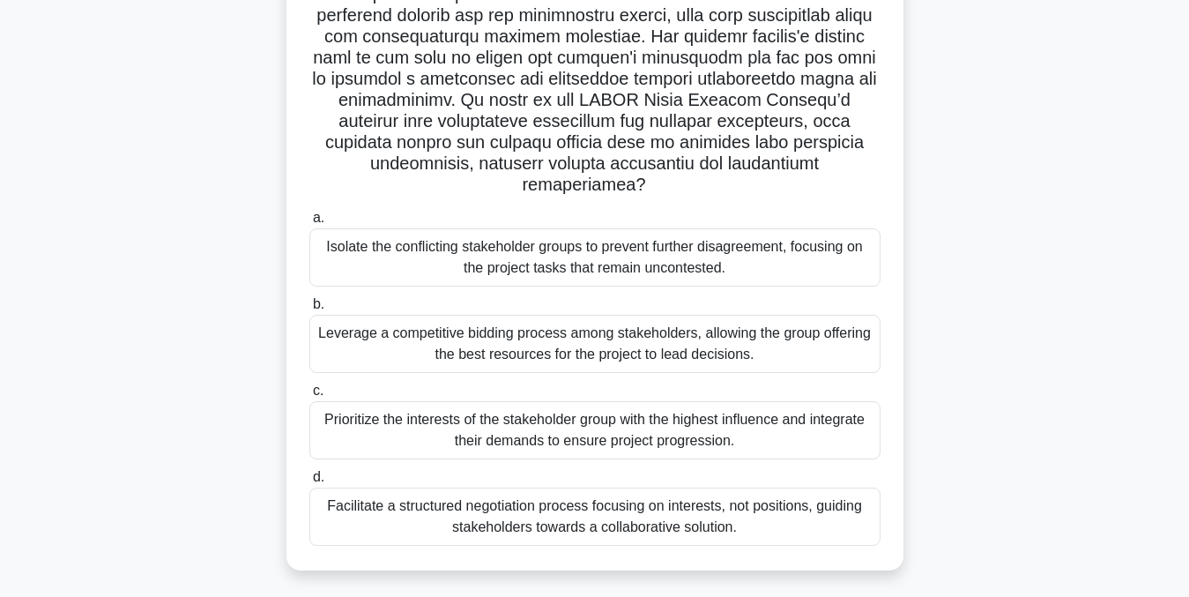
click at [782, 505] on div "Facilitate a structured negotiation process focusing on interests, not position…" at bounding box center [594, 516] width 571 height 58
click at [309, 483] on input "d. Facilitate a structured negotiation process focusing on interests, not posit…" at bounding box center [309, 477] width 0 height 11
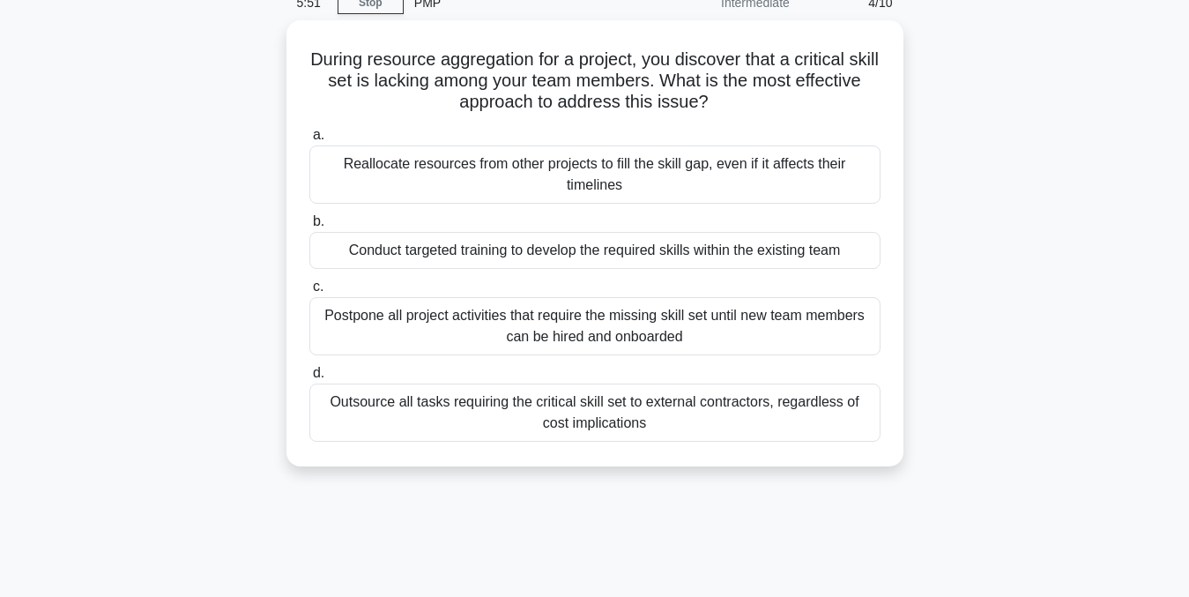
scroll to position [0, 0]
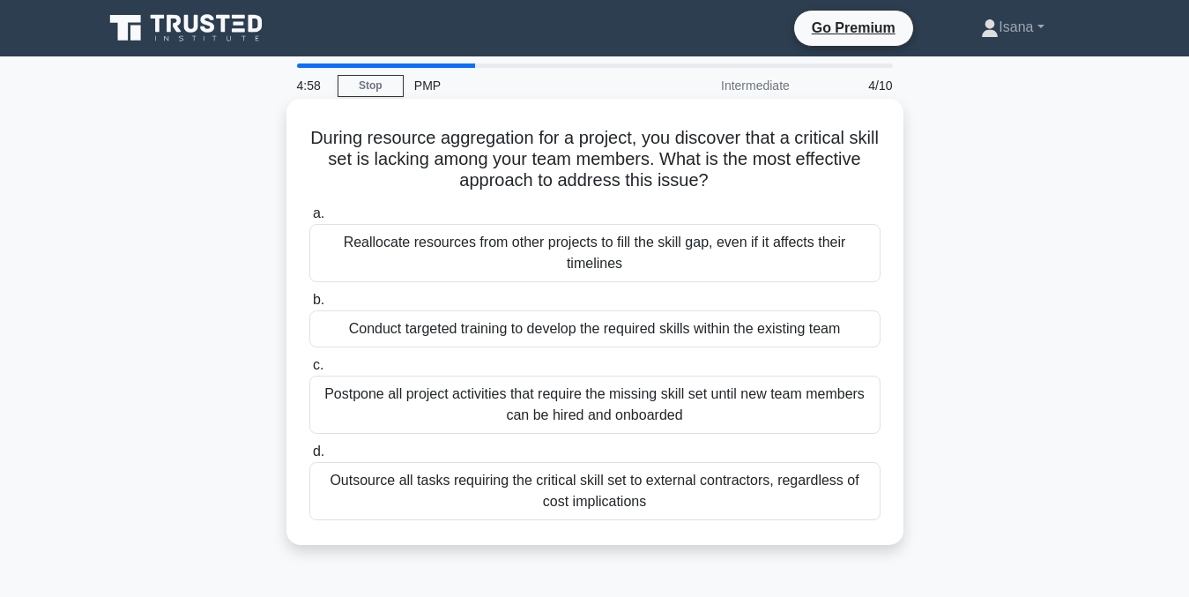
click at [822, 335] on div "Conduct targeted training to develop the required skills within the existing te…" at bounding box center [594, 328] width 571 height 37
click at [309, 306] on input "b. Conduct targeted training to develop the required skills within the existing…" at bounding box center [309, 299] width 0 height 11
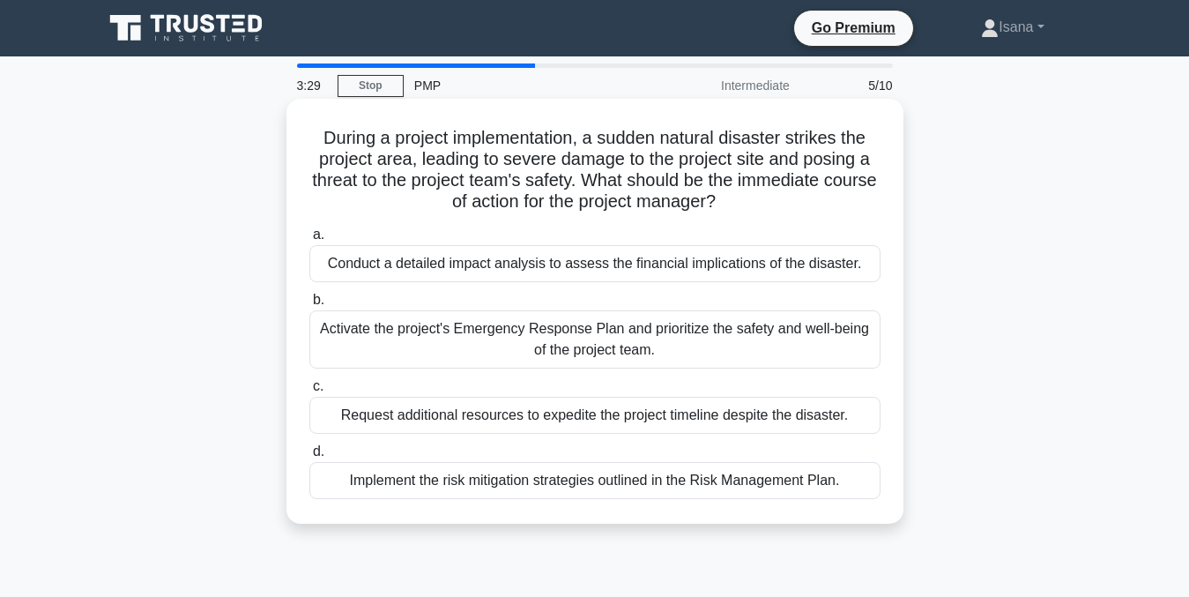
click at [762, 271] on div "Conduct a detailed impact analysis to assess the financial implications of the …" at bounding box center [594, 263] width 571 height 37
click at [309, 241] on input "a. Conduct a detailed impact analysis to assess the financial implications of t…" at bounding box center [309, 234] width 0 height 11
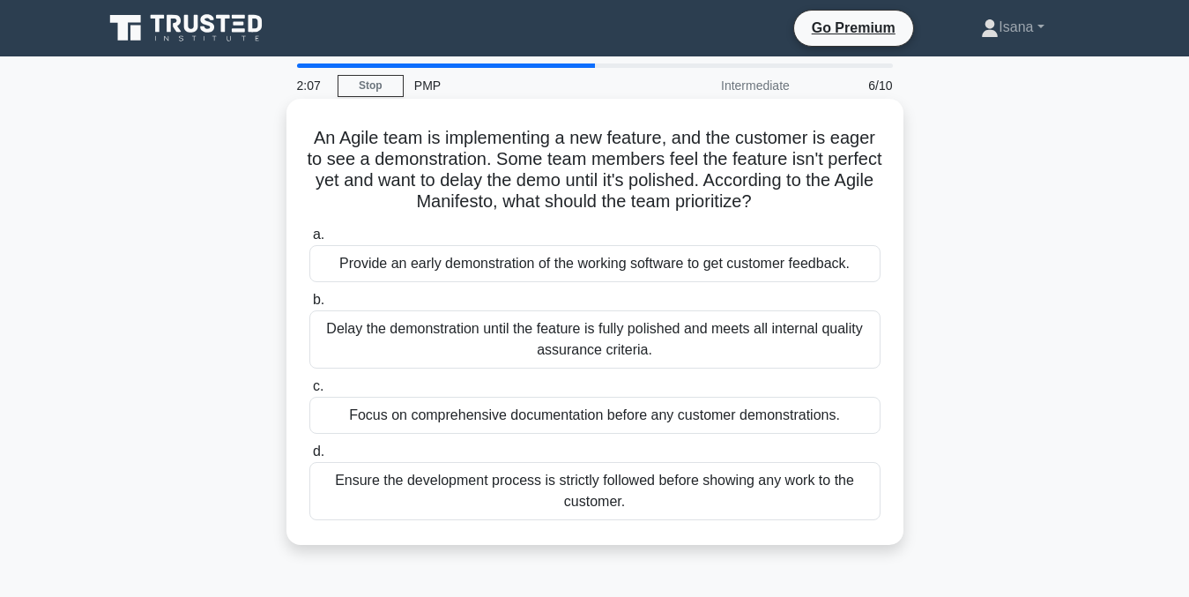
click at [710, 279] on div "Provide an early demonstration of the working software to get customer feedback." at bounding box center [594, 263] width 571 height 37
click at [309, 241] on input "a. Provide an early demonstration of the working software to get customer feedb…" at bounding box center [309, 234] width 0 height 11
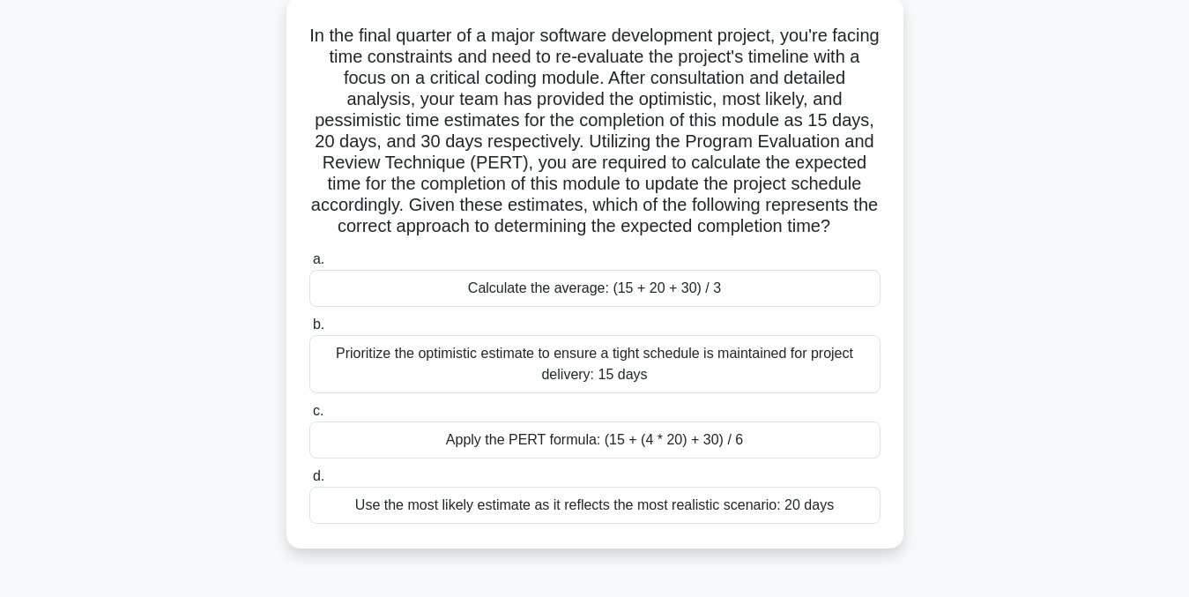
scroll to position [111, 0]
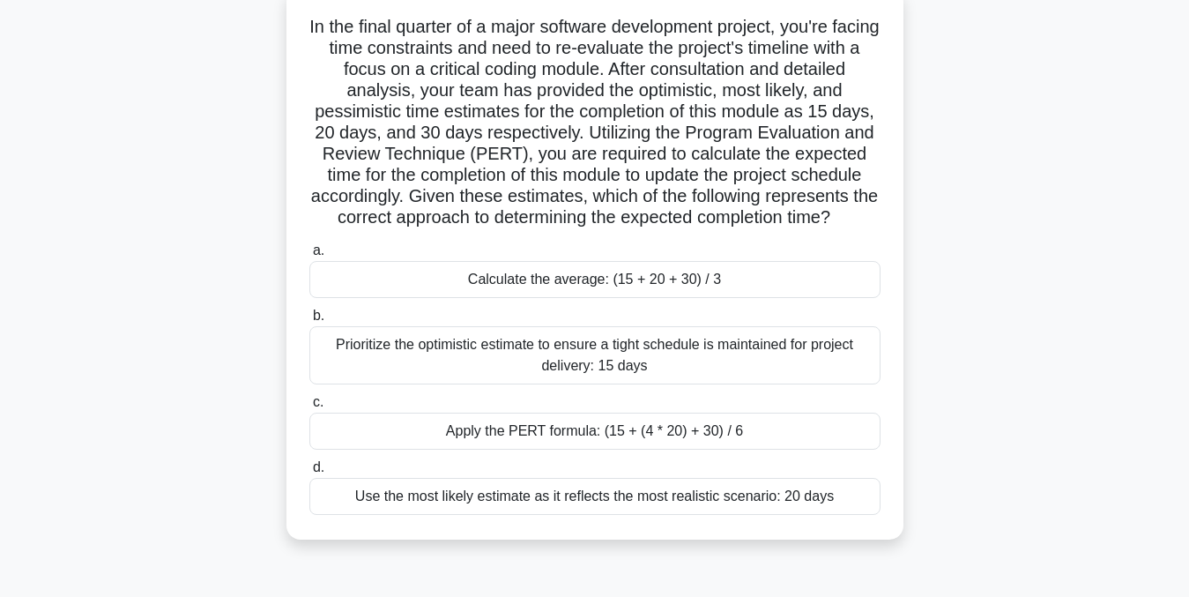
click at [797, 372] on div "Prioritize the optimistic estimate to ensure a tight schedule is maintained for…" at bounding box center [594, 355] width 571 height 58
click at [309, 322] on input "b. Prioritize the optimistic estimate to ensure a tight schedule is maintained …" at bounding box center [309, 315] width 0 height 11
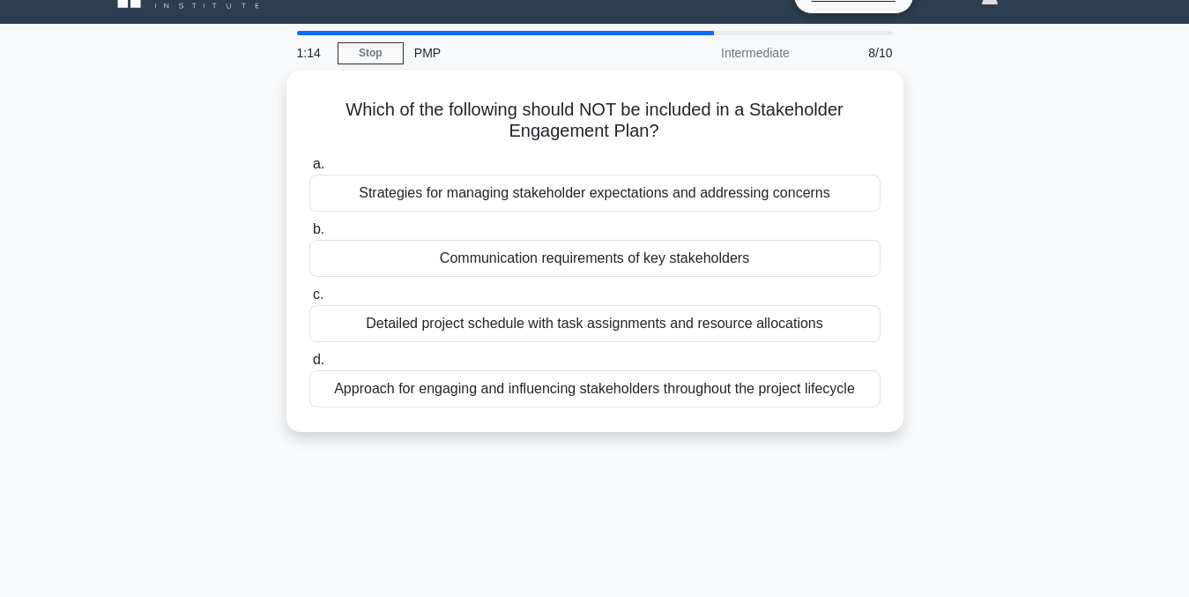
scroll to position [0, 0]
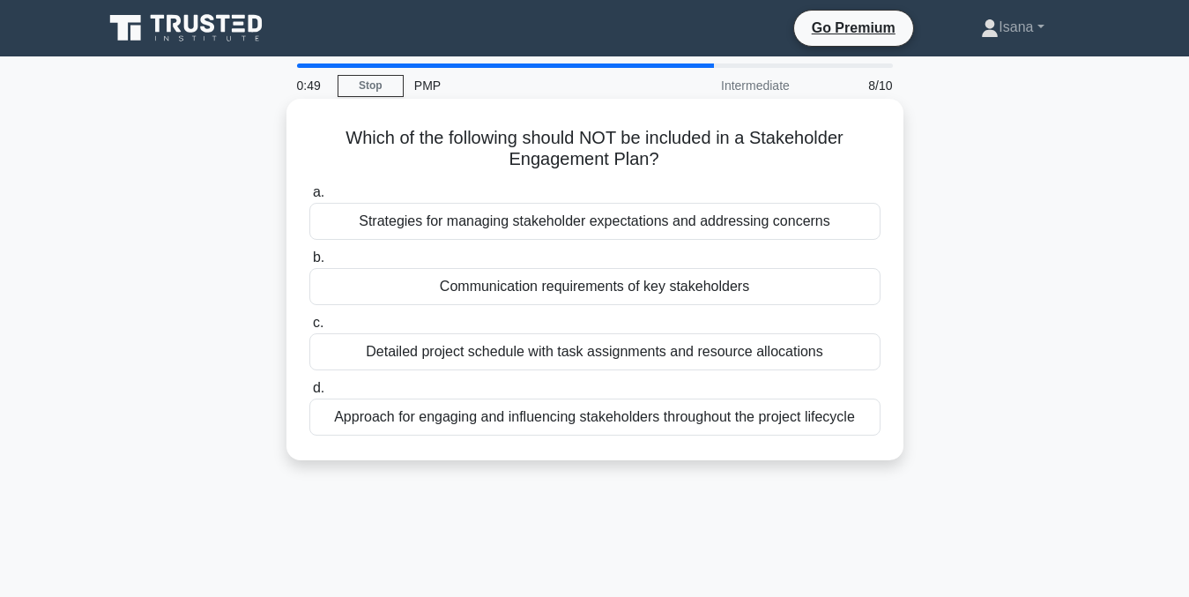
click at [821, 353] on div "Detailed project schedule with task assignments and resource allocations" at bounding box center [594, 351] width 571 height 37
click at [309, 329] on input "c. Detailed project schedule with task assignments and resource allocations" at bounding box center [309, 322] width 0 height 11
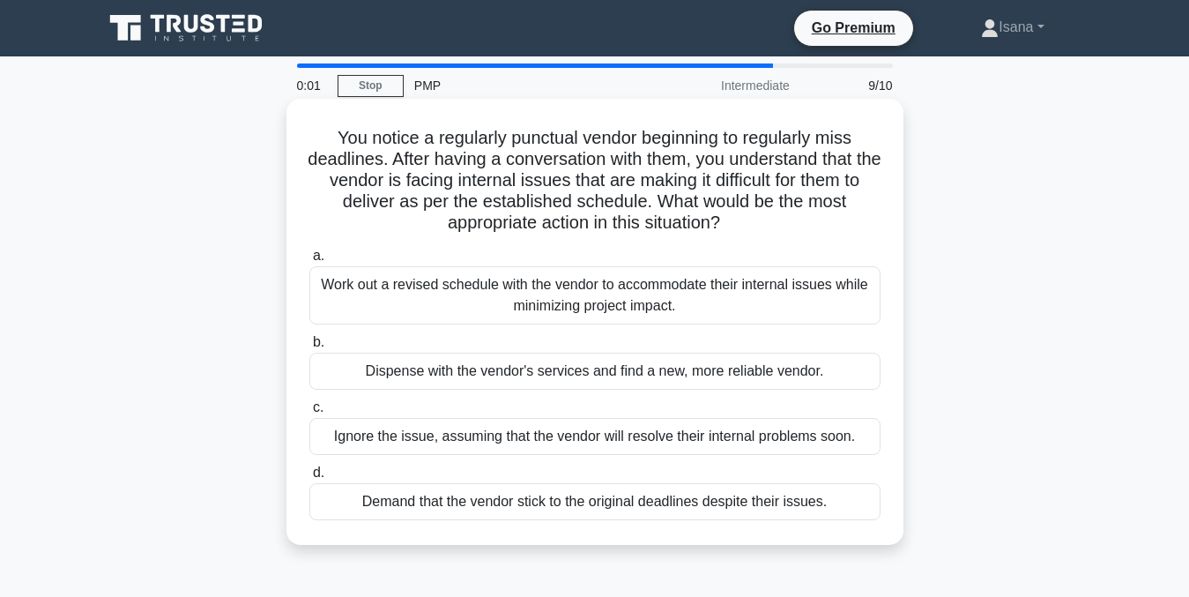
click at [760, 293] on div "Work out a revised schedule with the vendor to accommodate their internal issue…" at bounding box center [594, 295] width 571 height 58
click at [309, 262] on input "a. Work out a revised schedule with the vendor to accommodate their internal is…" at bounding box center [309, 255] width 0 height 11
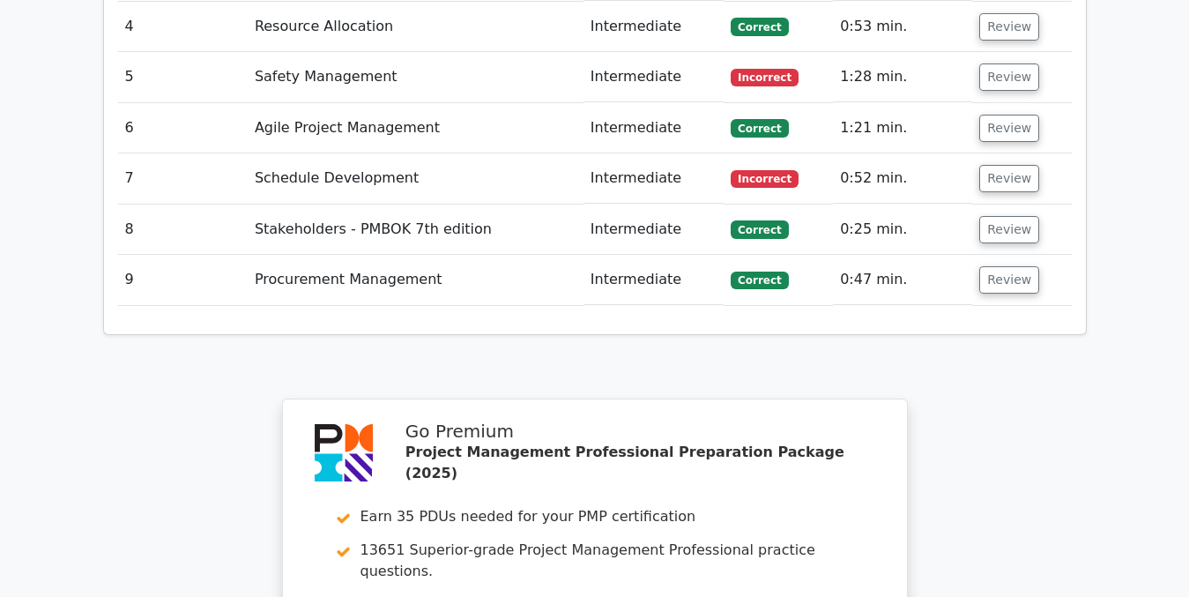
scroll to position [2589, 0]
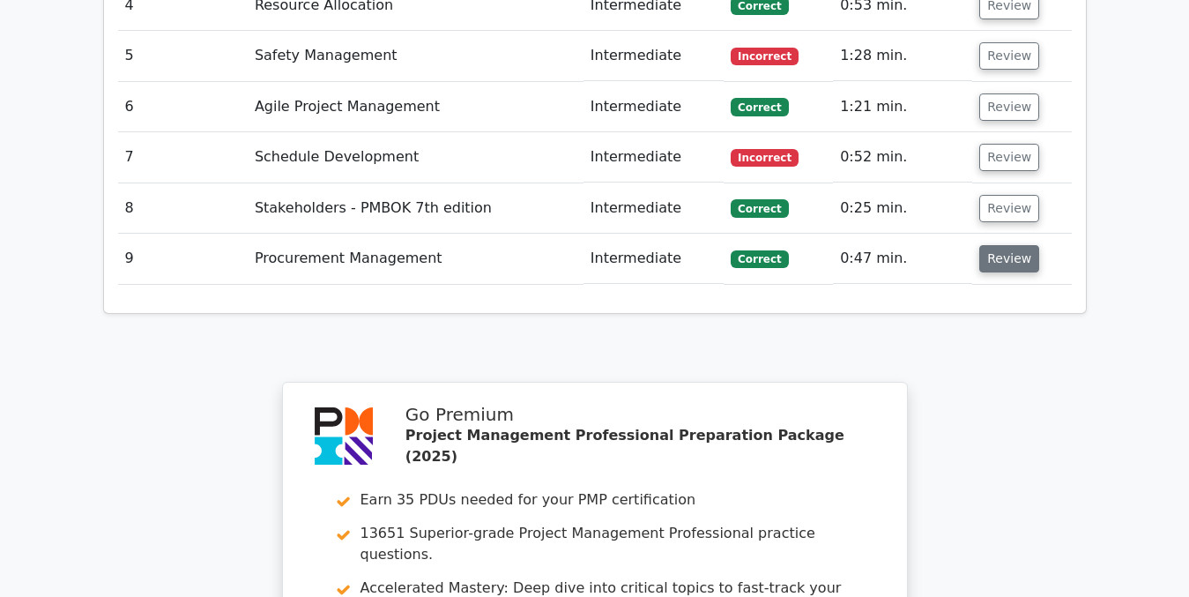
click at [996, 245] on button "Review" at bounding box center [1009, 258] width 60 height 27
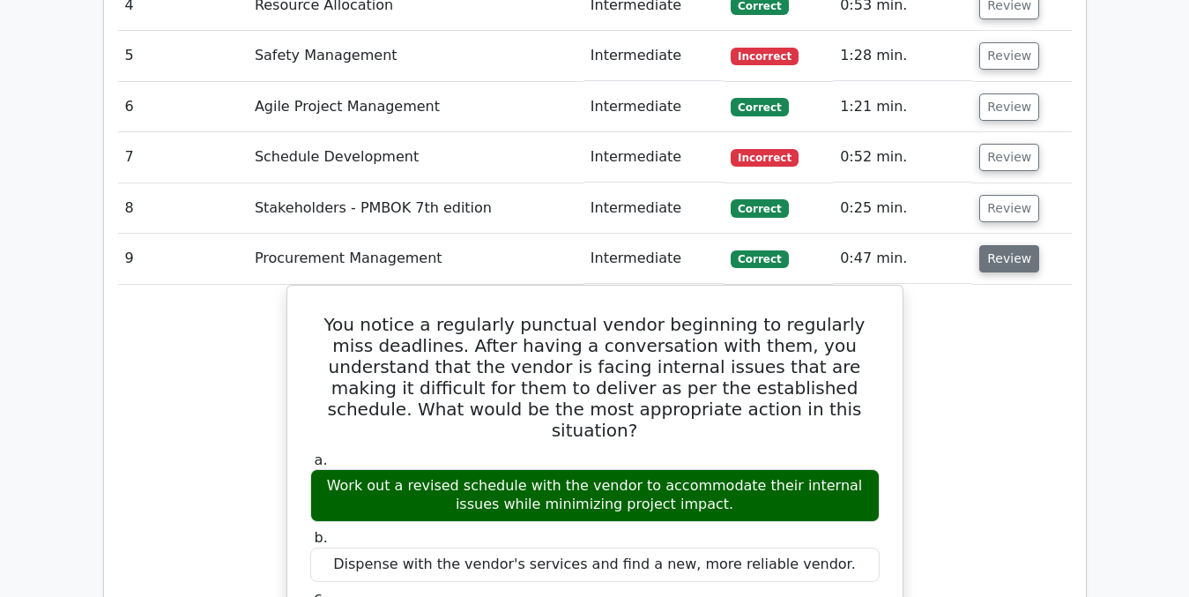
click at [1017, 245] on button "Review" at bounding box center [1009, 258] width 60 height 27
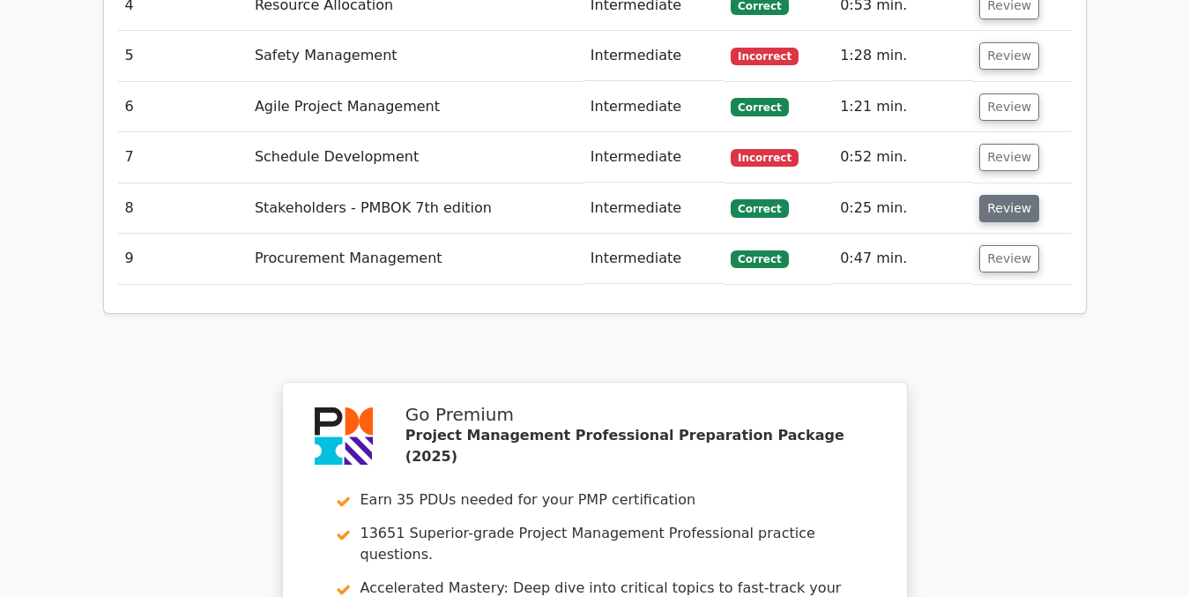
click at [1006, 195] on button "Review" at bounding box center [1009, 208] width 60 height 27
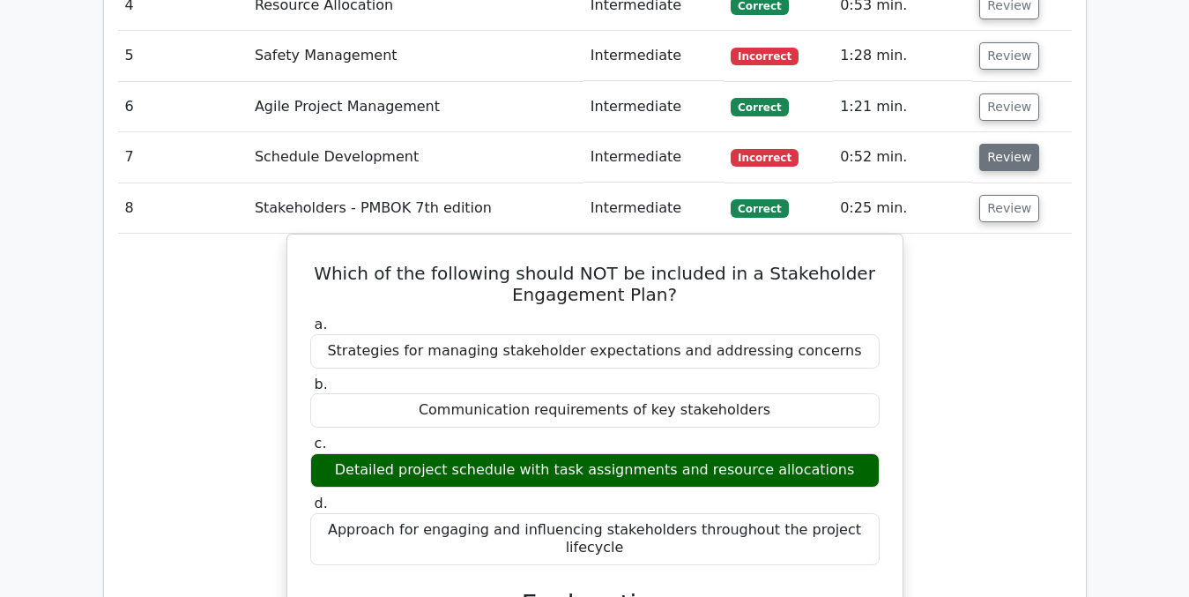
click at [1001, 144] on button "Review" at bounding box center [1009, 157] width 60 height 27
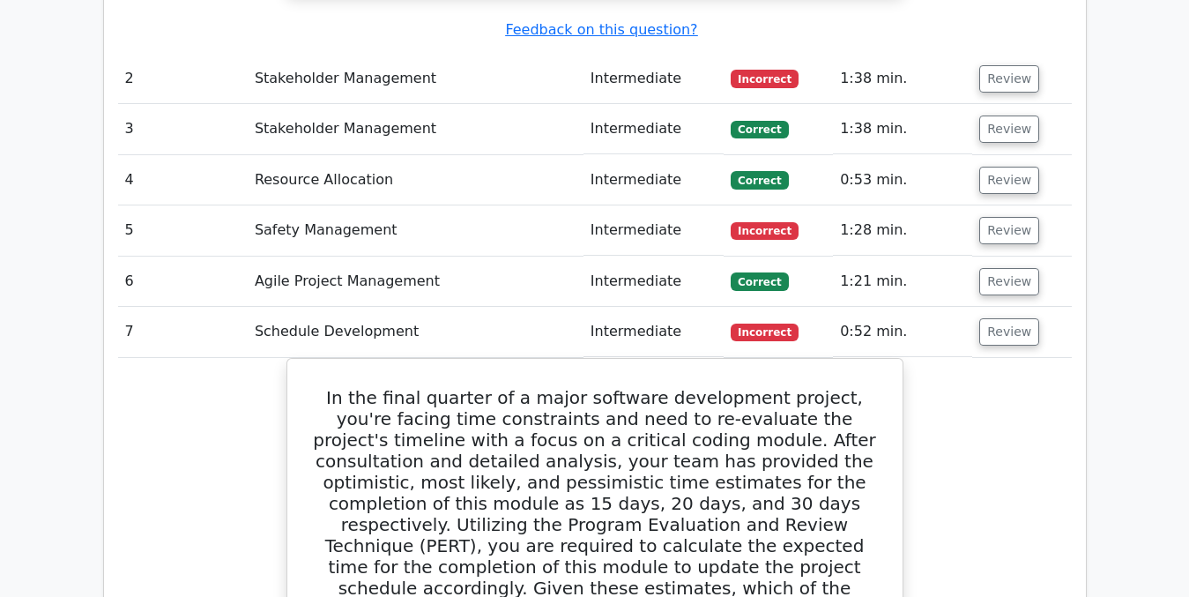
scroll to position [2402, 0]
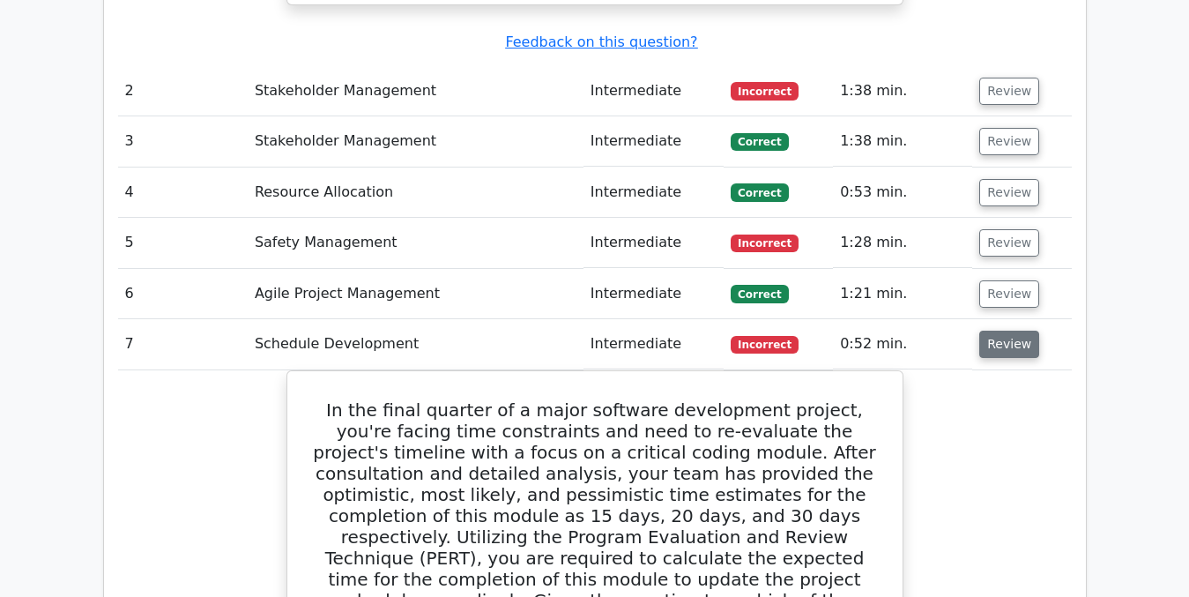
click at [999, 331] on button "Review" at bounding box center [1009, 344] width 60 height 27
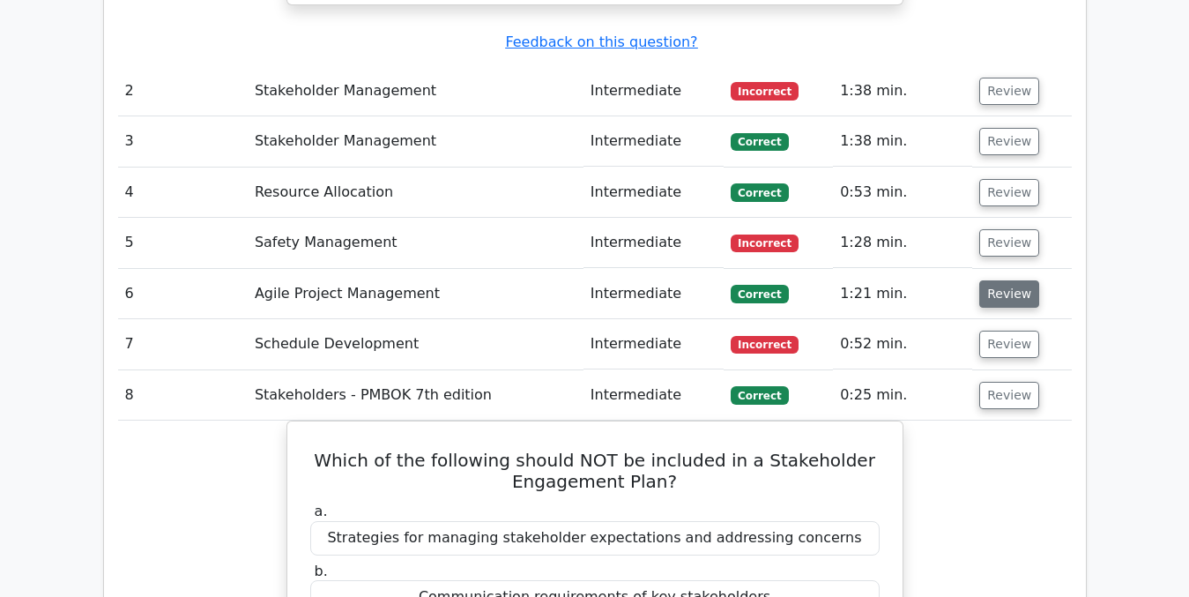
click at [997, 280] on button "Review" at bounding box center [1009, 293] width 60 height 27
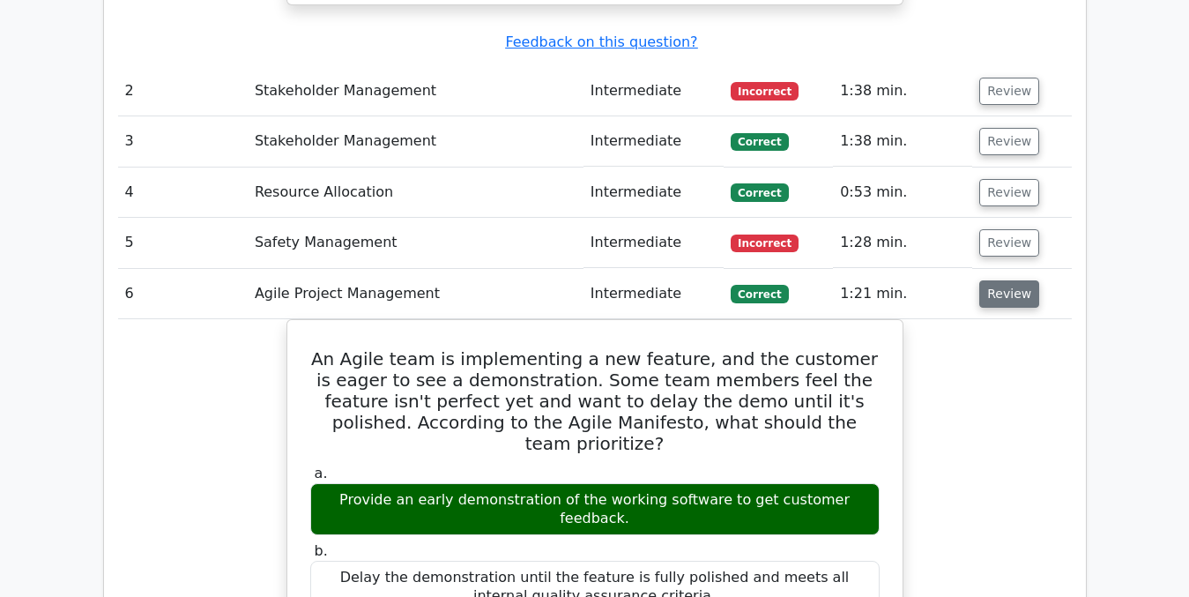
click at [1000, 280] on button "Review" at bounding box center [1009, 293] width 60 height 27
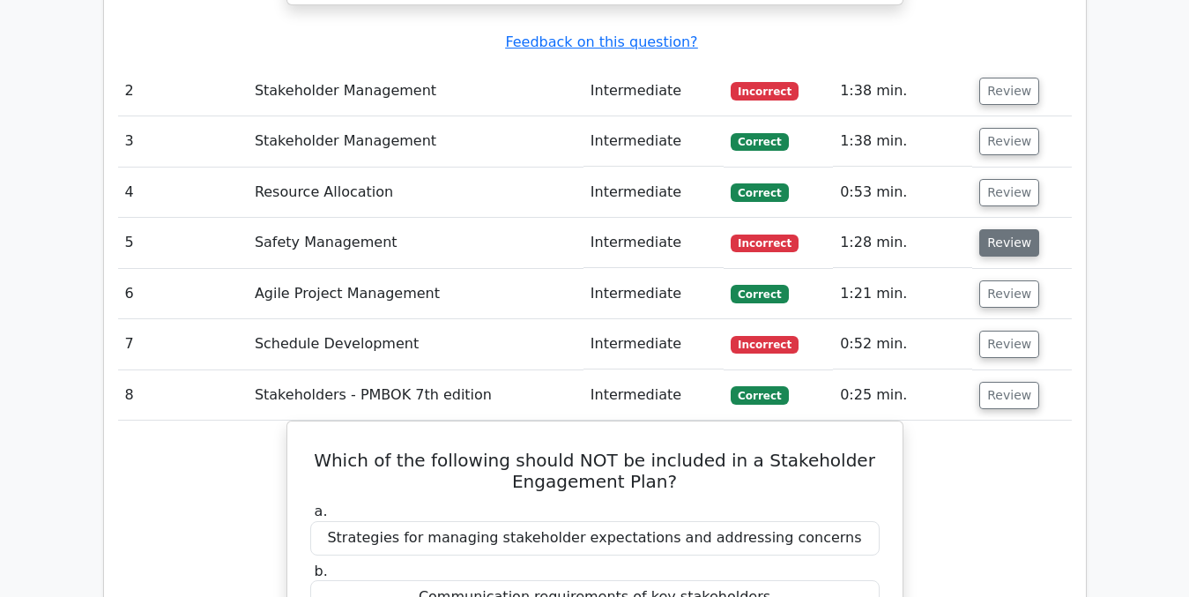
click at [994, 229] on button "Review" at bounding box center [1009, 242] width 60 height 27
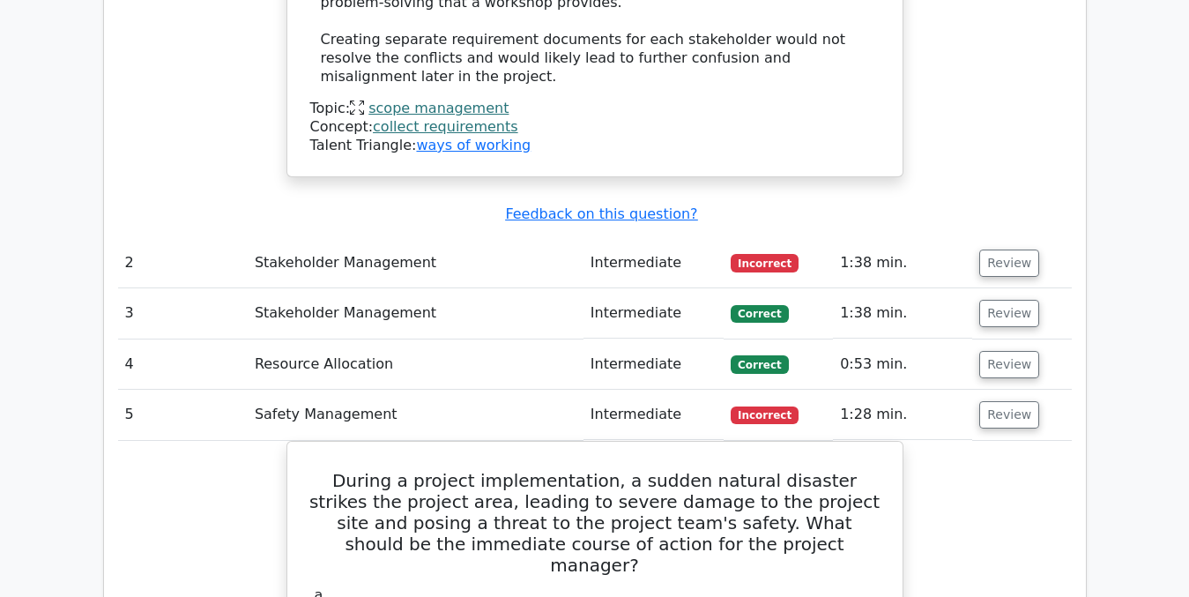
scroll to position [2226, 0]
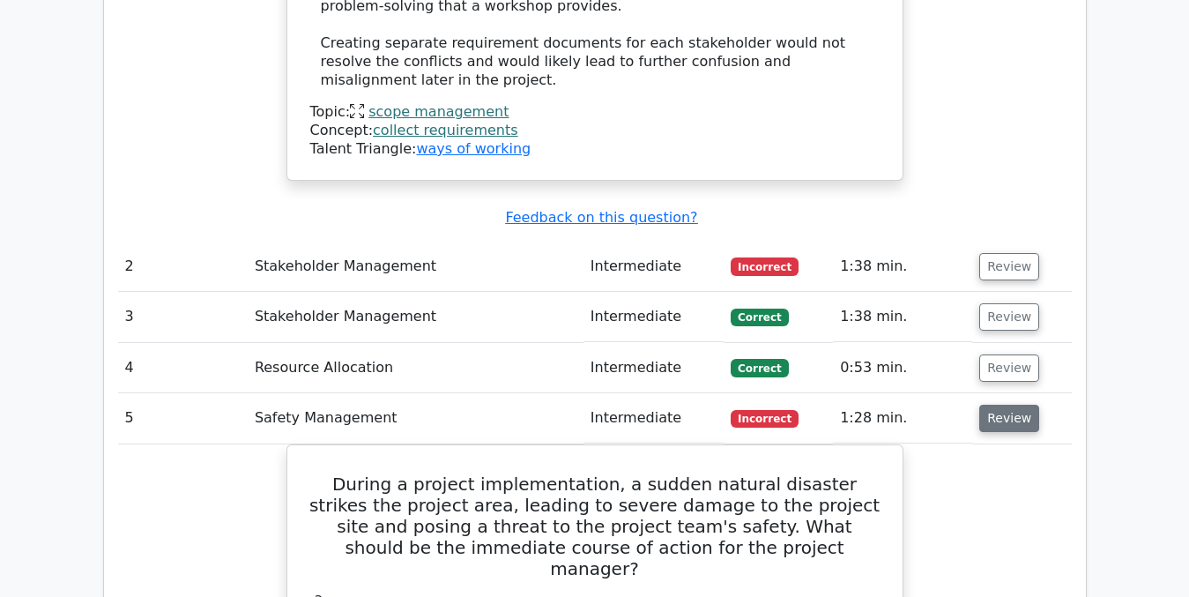
click at [1004, 405] on button "Review" at bounding box center [1009, 418] width 60 height 27
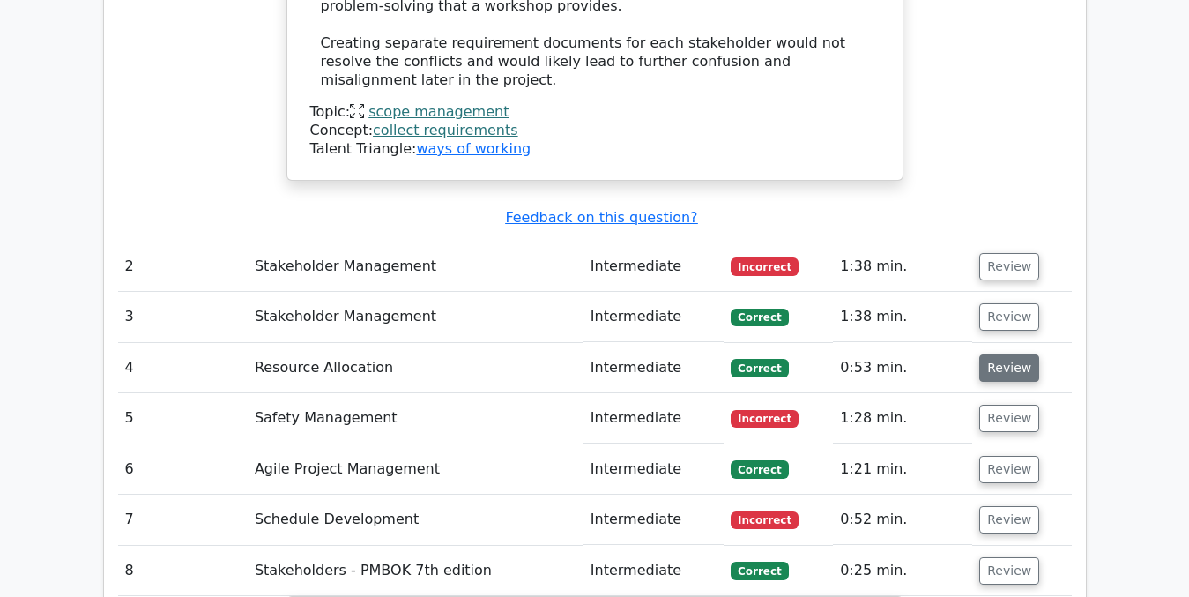
click at [1001, 354] on button "Review" at bounding box center [1009, 367] width 60 height 27
click at [1000, 354] on button "Review" at bounding box center [1009, 367] width 60 height 27
click at [992, 354] on button "Review" at bounding box center [1009, 367] width 60 height 27
click at [996, 354] on button "Review" at bounding box center [1009, 367] width 60 height 27
click at [998, 354] on button "Review" at bounding box center [1009, 367] width 60 height 27
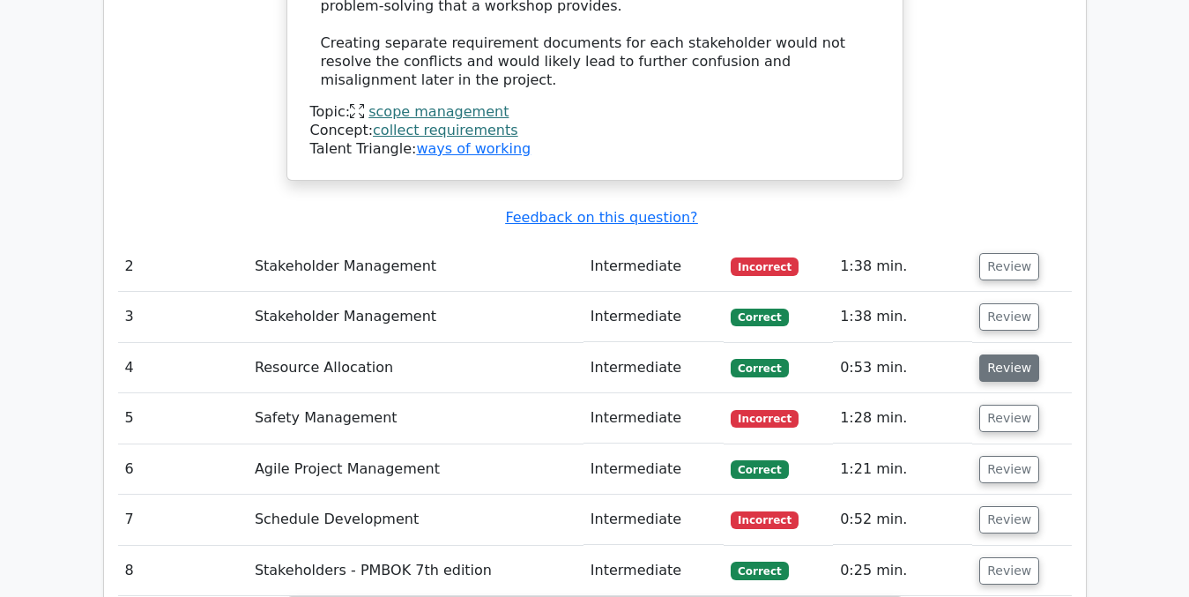
click at [997, 354] on button "Review" at bounding box center [1009, 367] width 60 height 27
click at [1001, 354] on button "Review" at bounding box center [1009, 367] width 60 height 27
click at [1000, 354] on button "Review" at bounding box center [1009, 367] width 60 height 27
click at [996, 354] on button "Review" at bounding box center [1009, 367] width 60 height 27
click at [997, 354] on button "Review" at bounding box center [1009, 367] width 60 height 27
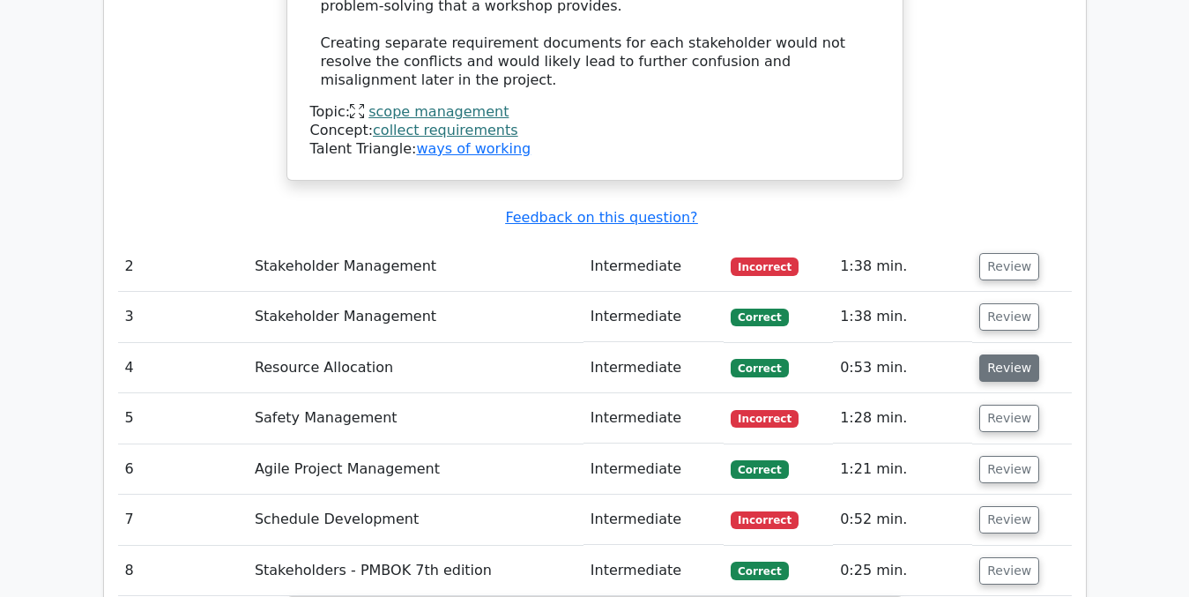
click at [1000, 354] on button "Review" at bounding box center [1009, 367] width 60 height 27
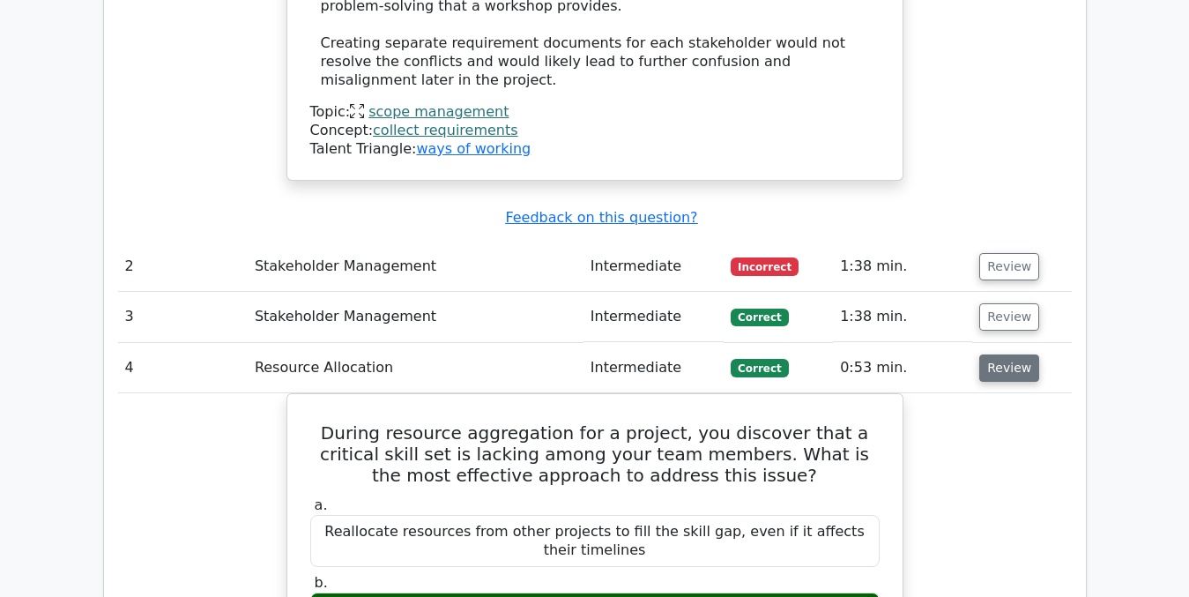
click at [1000, 354] on button "Review" at bounding box center [1009, 367] width 60 height 27
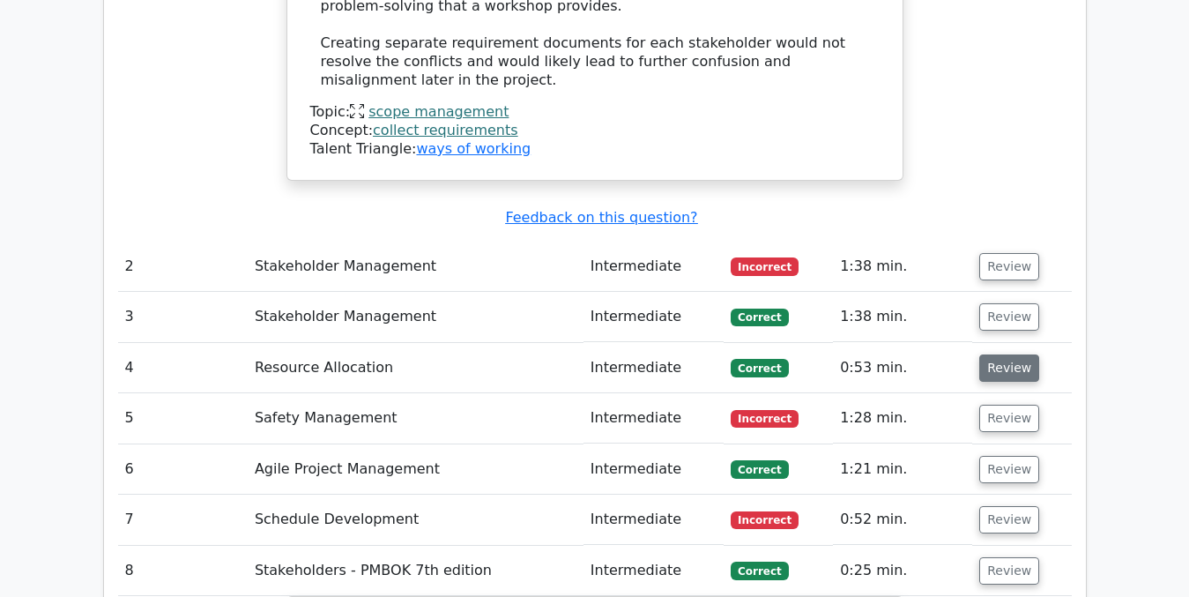
click at [1000, 354] on button "Review" at bounding box center [1009, 367] width 60 height 27
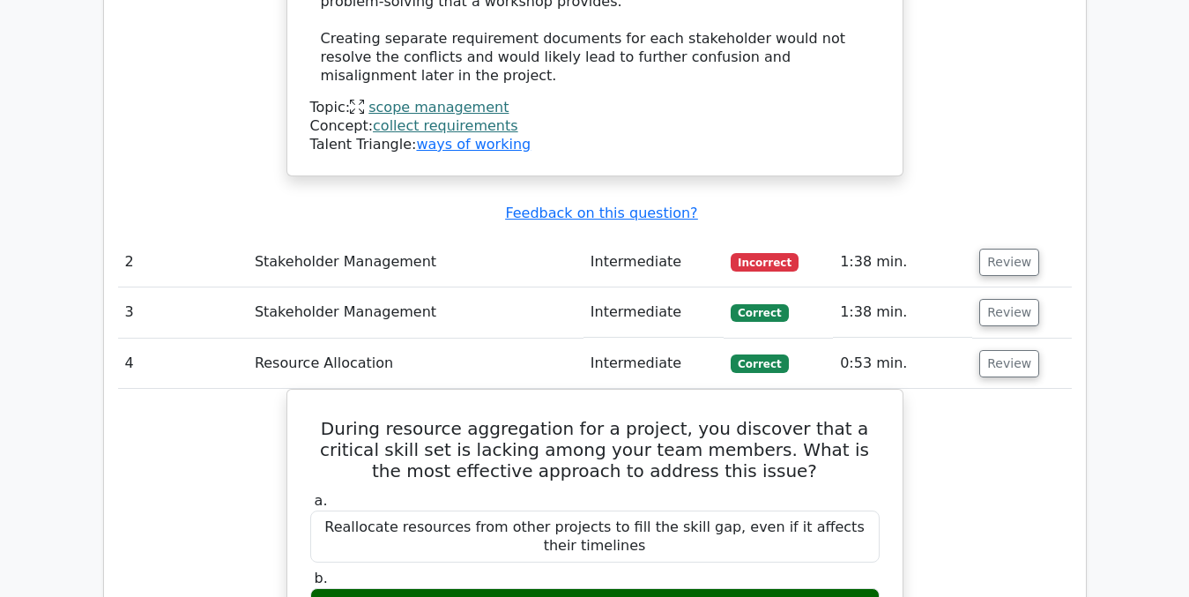
scroll to position [2191, 0]
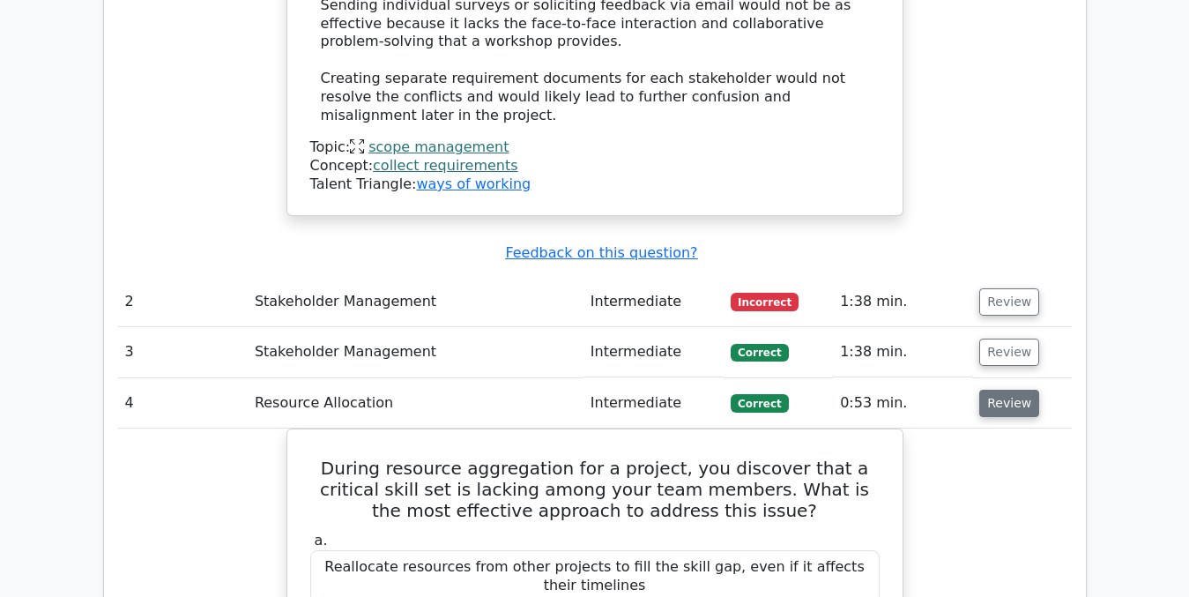
click at [991, 390] on button "Review" at bounding box center [1009, 403] width 60 height 27
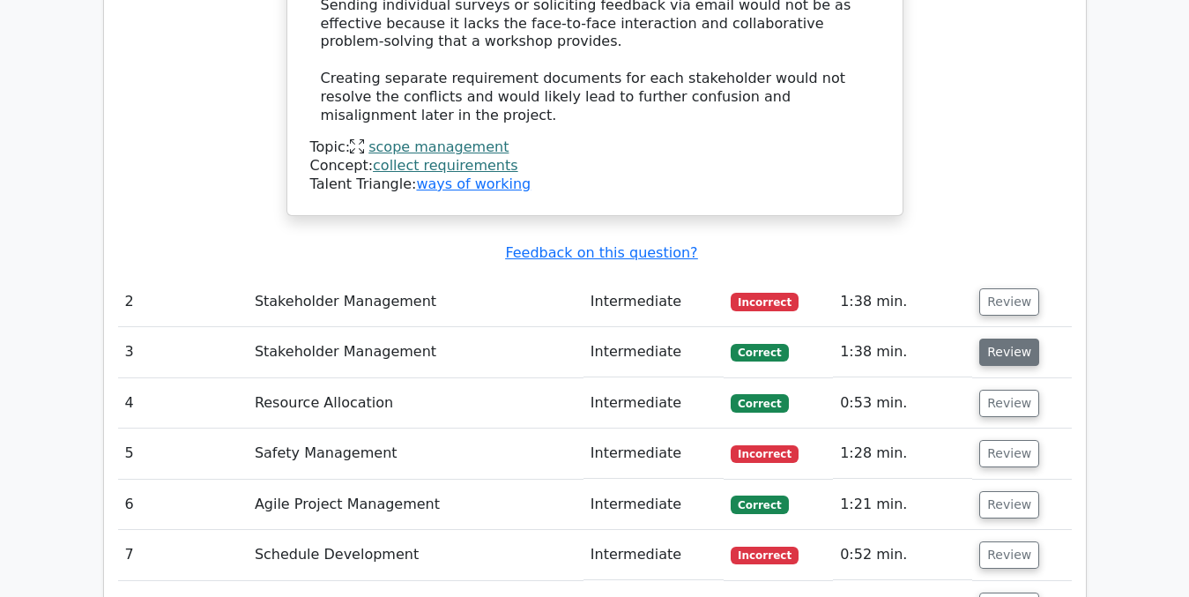
click at [985, 338] on button "Review" at bounding box center [1009, 351] width 60 height 27
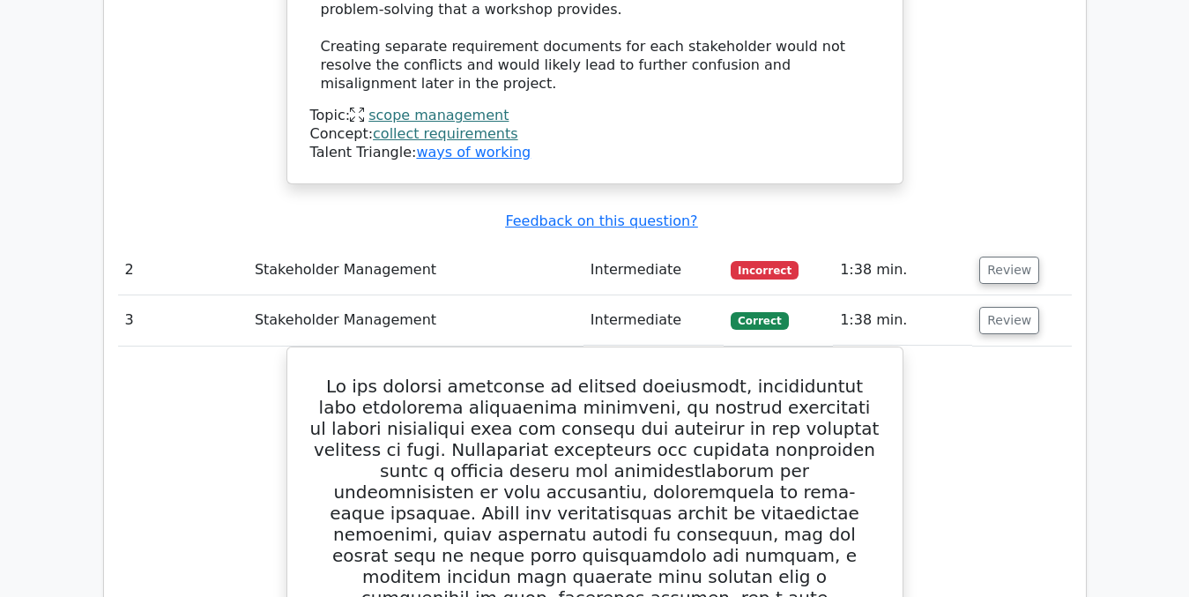
scroll to position [2210, 0]
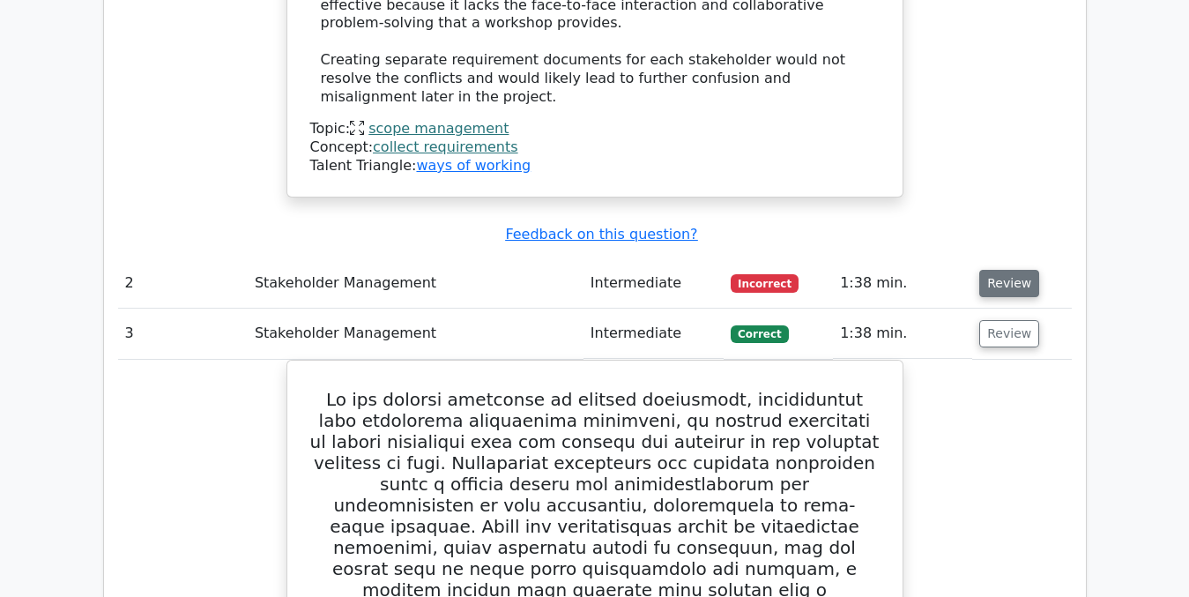
click at [999, 270] on button "Review" at bounding box center [1009, 283] width 60 height 27
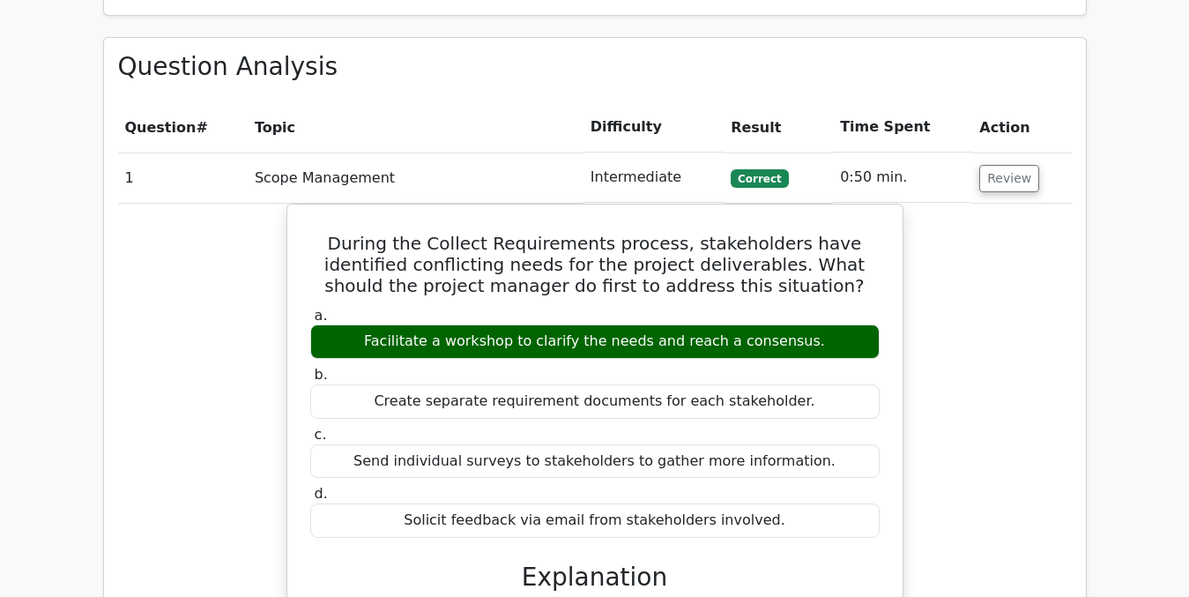
scroll to position [1400, 0]
